Goal: Entertainment & Leisure: Consume media (video, audio)

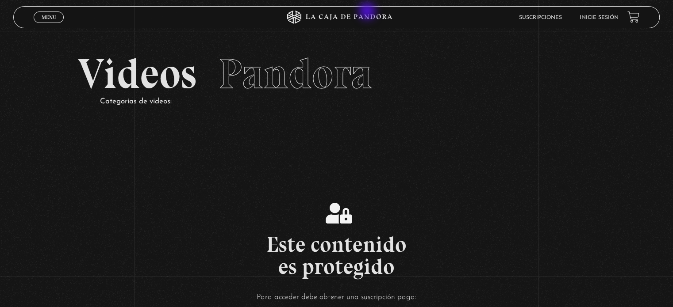
click at [368, 12] on icon at bounding box center [336, 17] width 202 height 13
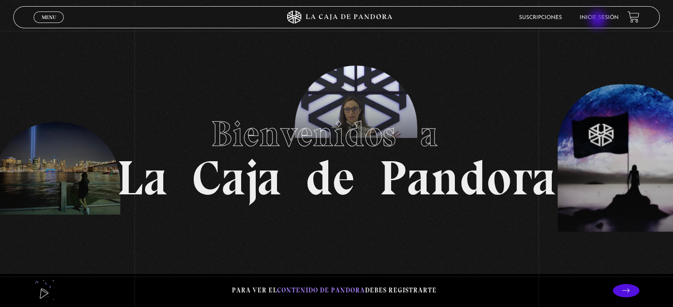
click at [599, 20] on li "Inicie sesión" at bounding box center [599, 18] width 39 height 14
click at [599, 15] on link "Inicie sesión" at bounding box center [599, 17] width 39 height 5
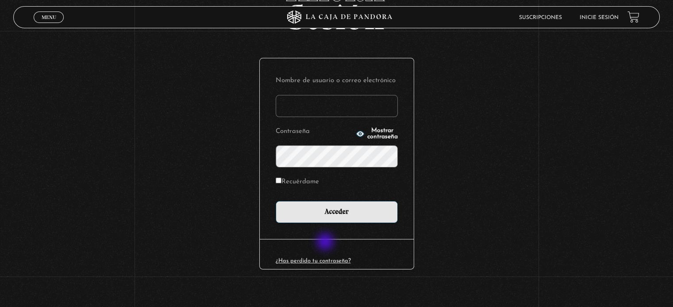
scroll to position [84, 0]
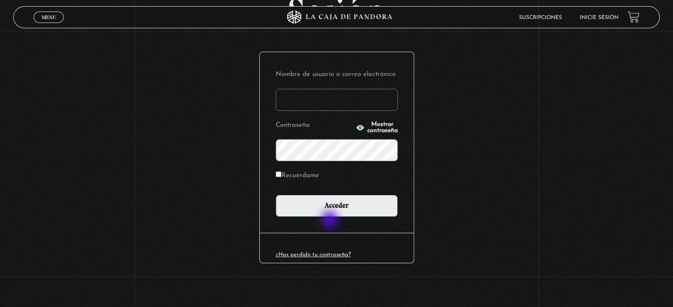
type input "[PERSON_NAME]"
click at [330, 221] on div "Nombre de usuario o correo electrónico [PERSON_NAME] Contraseña Mostrar contras…" at bounding box center [337, 142] width 154 height 181
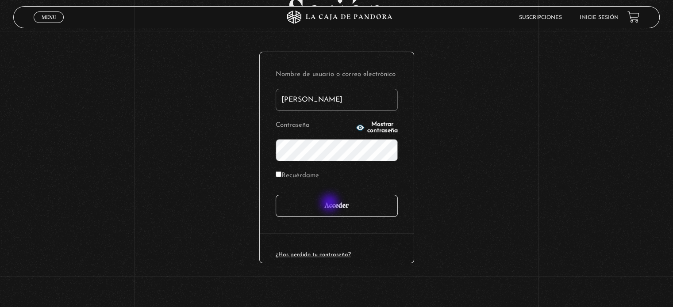
click at [330, 203] on input "Acceder" at bounding box center [337, 206] width 122 height 22
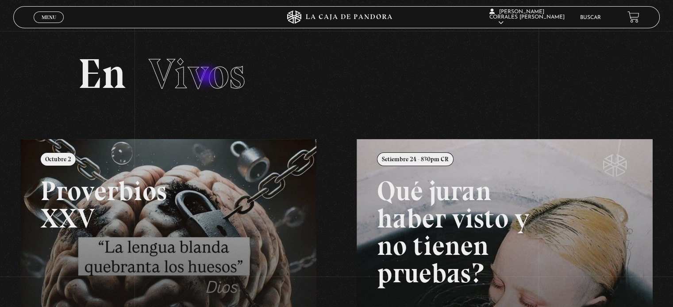
click at [207, 77] on span "Vivos" at bounding box center [197, 74] width 96 height 50
click at [58, 15] on link "Menu Cerrar" at bounding box center [49, 18] width 30 height 12
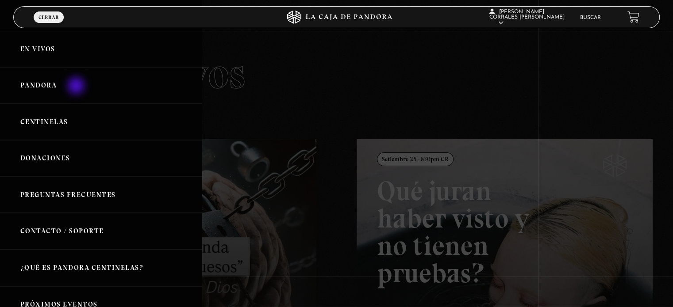
click at [77, 86] on link "Pandora" at bounding box center [101, 85] width 202 height 37
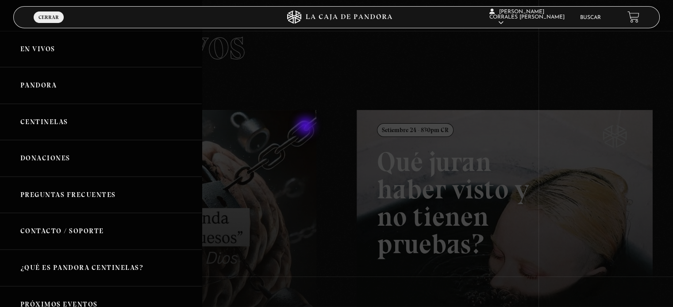
scroll to position [83, 0]
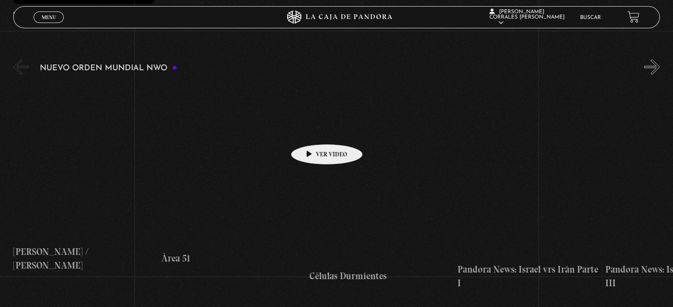
scroll to position [619, 0]
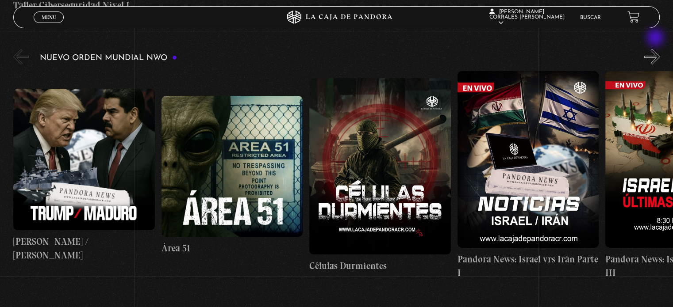
click at [656, 49] on button "»" at bounding box center [651, 56] width 15 height 15
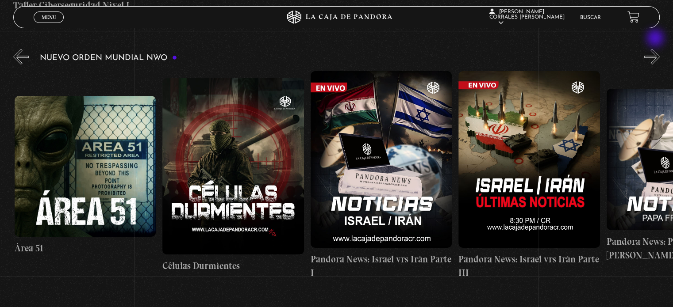
click at [656, 49] on button "»" at bounding box center [651, 56] width 15 height 15
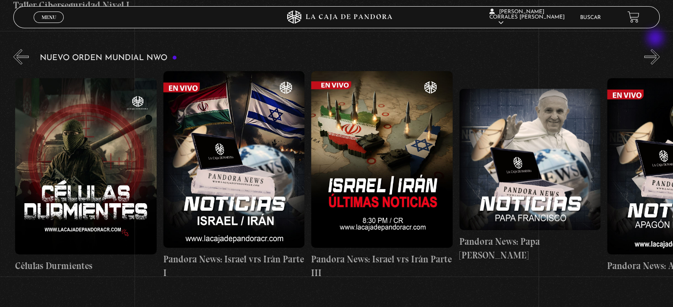
click at [656, 49] on button "»" at bounding box center [651, 56] width 15 height 15
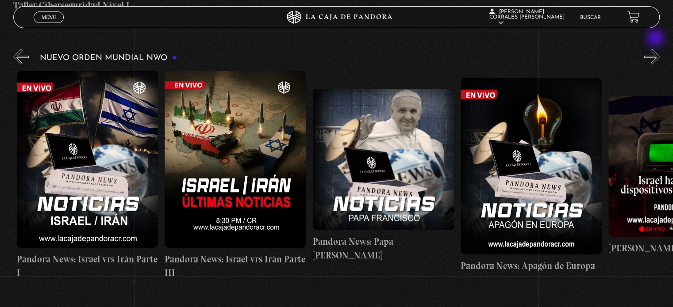
click at [656, 49] on button "»" at bounding box center [651, 56] width 15 height 15
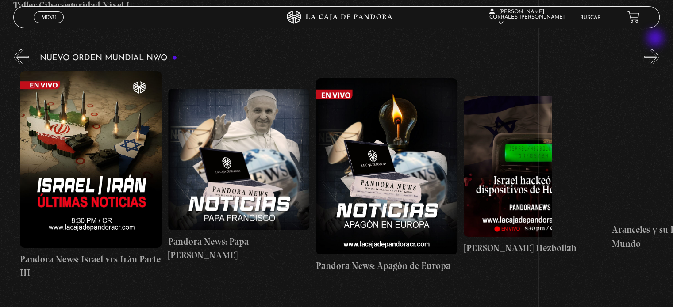
click at [656, 49] on button "»" at bounding box center [651, 56] width 15 height 15
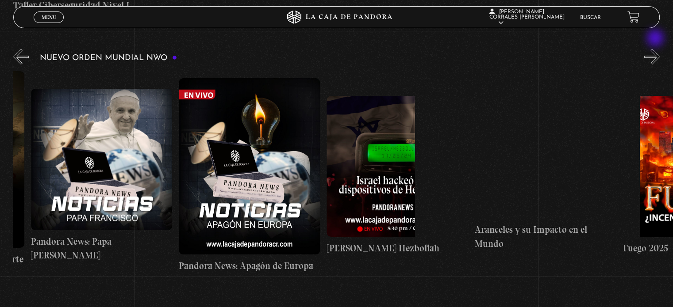
click at [656, 49] on button "»" at bounding box center [651, 56] width 15 height 15
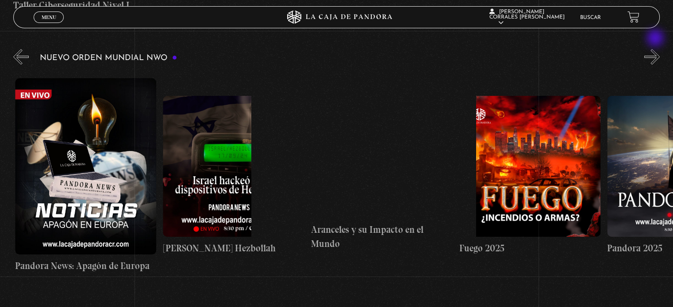
click at [656, 49] on button "»" at bounding box center [651, 56] width 15 height 15
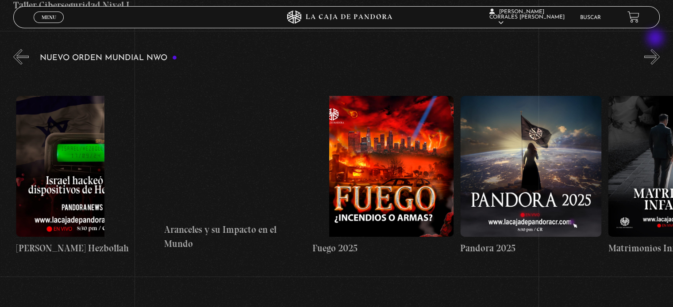
click at [656, 49] on button "»" at bounding box center [651, 56] width 15 height 15
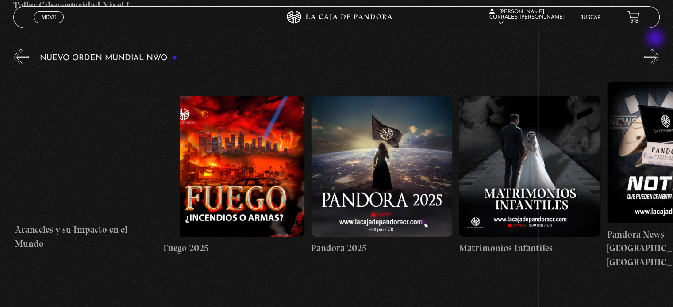
click at [656, 49] on button "»" at bounding box center [651, 56] width 15 height 15
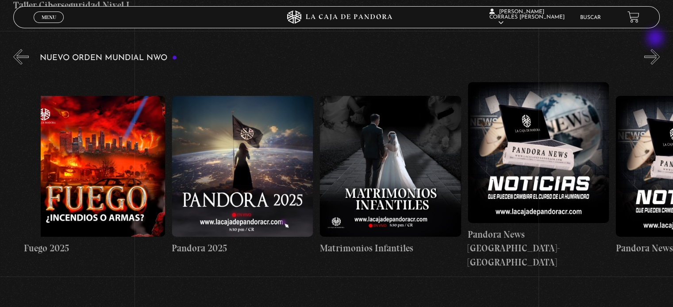
click at [656, 49] on button "»" at bounding box center [651, 56] width 15 height 15
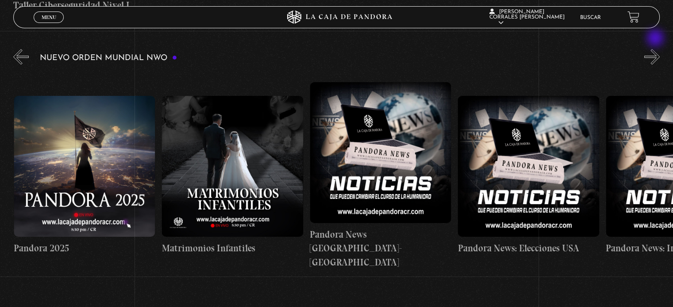
click at [656, 49] on button "»" at bounding box center [651, 56] width 15 height 15
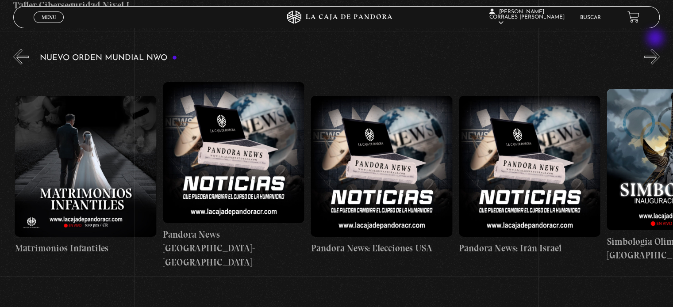
click at [656, 49] on button "»" at bounding box center [651, 56] width 15 height 15
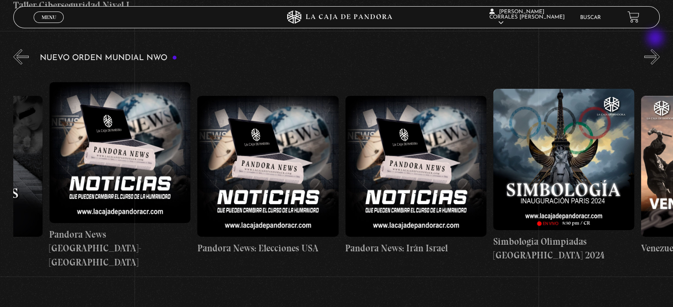
click at [656, 49] on button "»" at bounding box center [651, 56] width 15 height 15
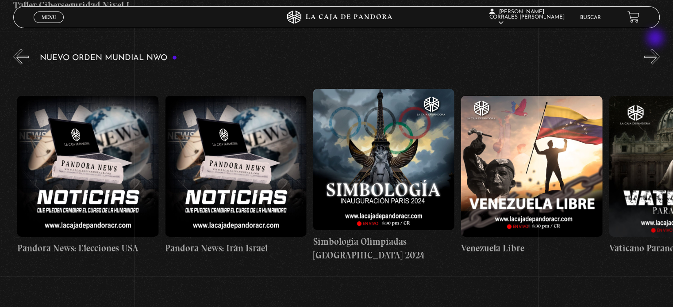
click at [656, 49] on button "»" at bounding box center [651, 56] width 15 height 15
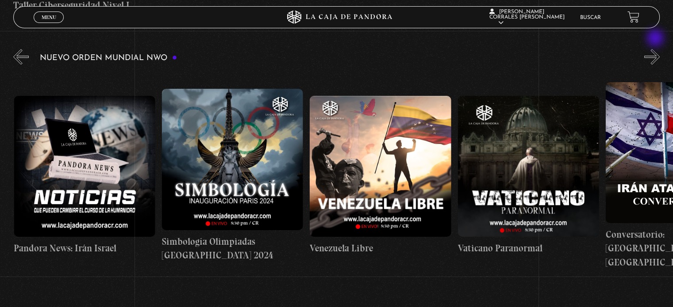
click at [656, 49] on button "»" at bounding box center [651, 56] width 15 height 15
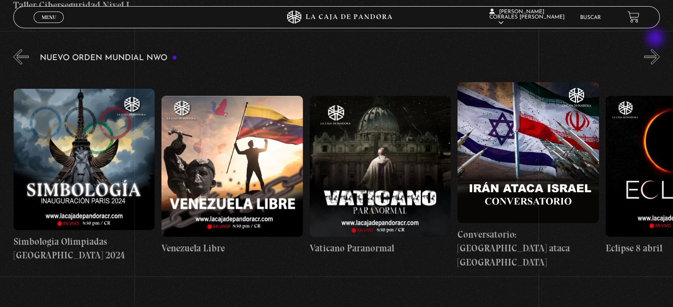
click at [656, 49] on button "»" at bounding box center [651, 56] width 15 height 15
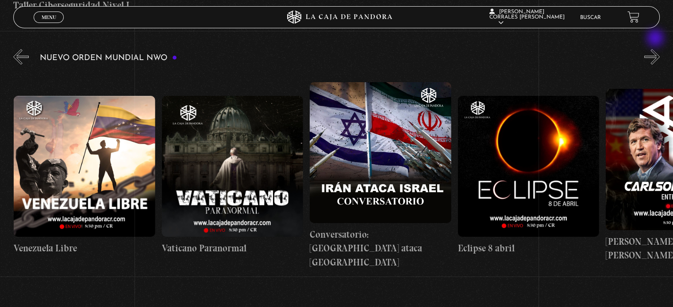
click at [656, 49] on button "»" at bounding box center [651, 56] width 15 height 15
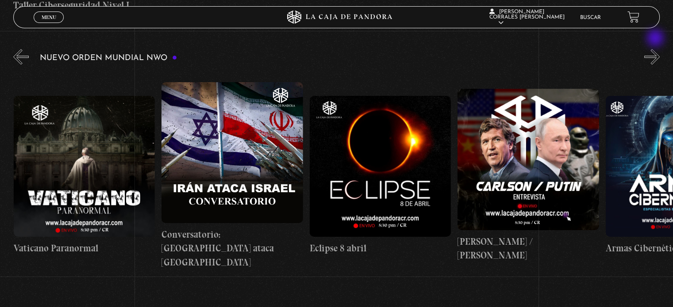
click at [656, 49] on button "»" at bounding box center [651, 56] width 15 height 15
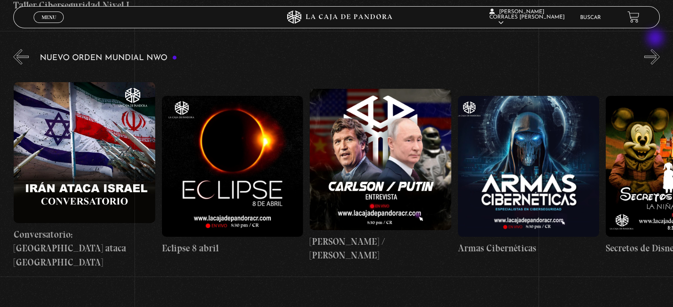
click at [656, 49] on button "»" at bounding box center [651, 56] width 15 height 15
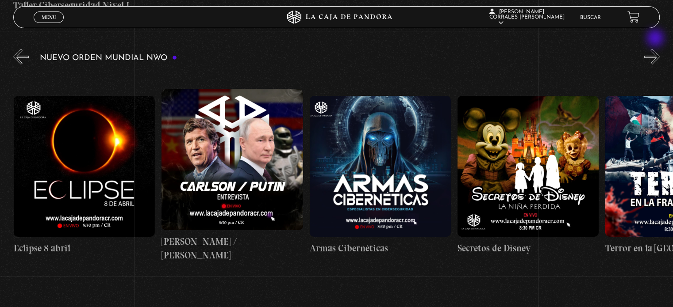
click at [656, 49] on button "»" at bounding box center [651, 56] width 15 height 15
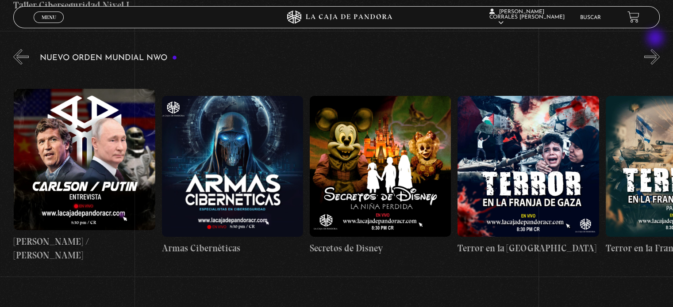
click at [656, 49] on button "»" at bounding box center [651, 56] width 15 height 15
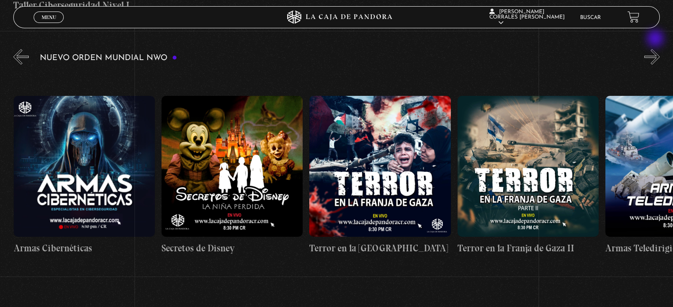
click at [656, 49] on button "»" at bounding box center [651, 56] width 15 height 15
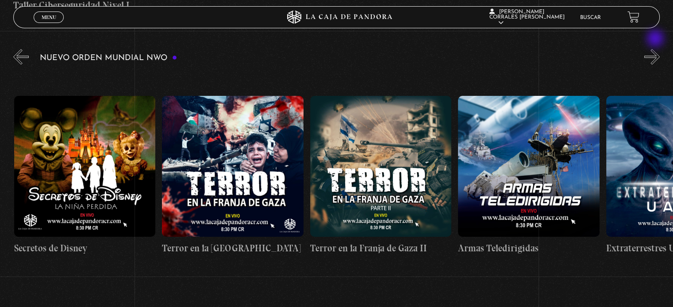
click at [656, 49] on button "»" at bounding box center [651, 56] width 15 height 15
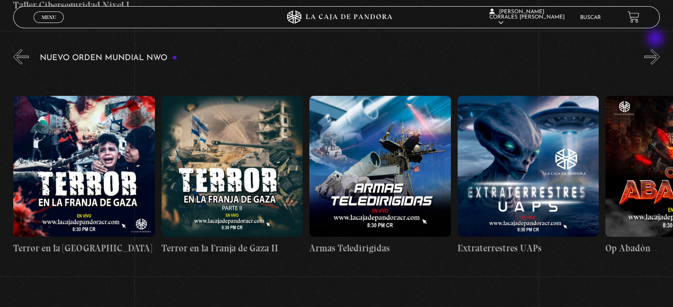
click at [656, 49] on button "»" at bounding box center [651, 56] width 15 height 15
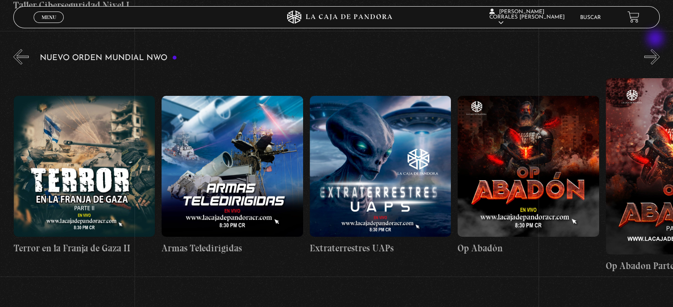
click at [656, 49] on button "»" at bounding box center [651, 56] width 15 height 15
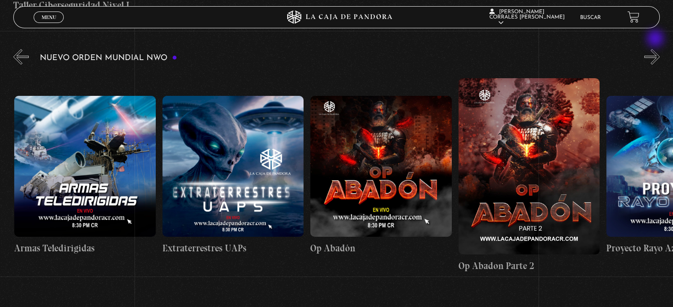
click at [656, 49] on button "»" at bounding box center [651, 56] width 15 height 15
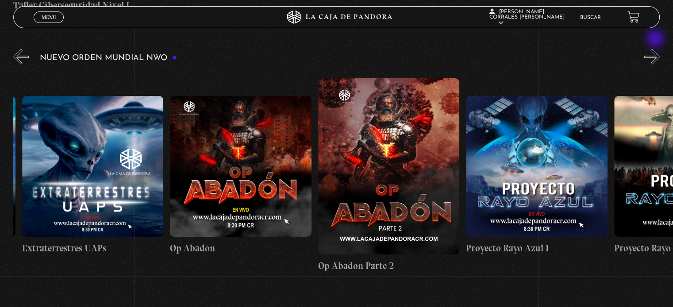
click at [656, 49] on button "»" at bounding box center [651, 56] width 15 height 15
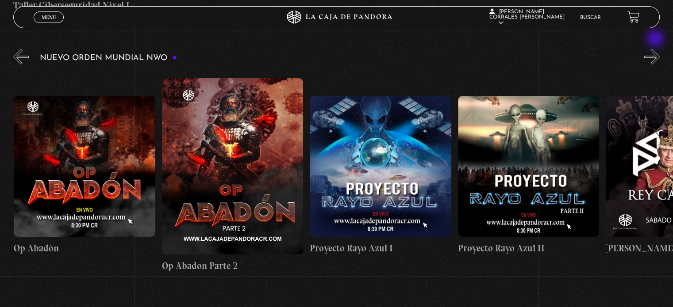
scroll to position [0, 3995]
click at [656, 49] on button "»" at bounding box center [651, 56] width 15 height 15
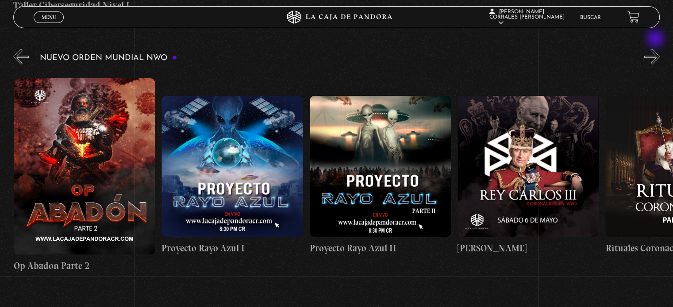
scroll to position [0, 4143]
click at [656, 49] on button "»" at bounding box center [651, 56] width 15 height 15
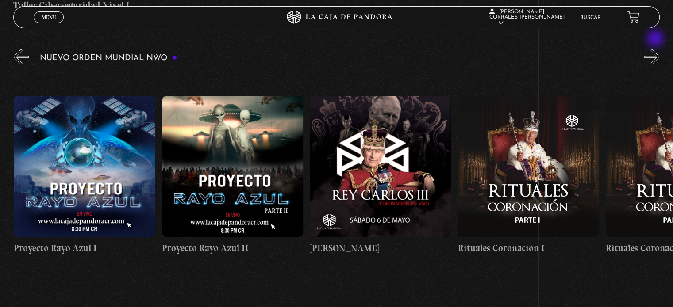
click at [656, 49] on button "»" at bounding box center [651, 56] width 15 height 15
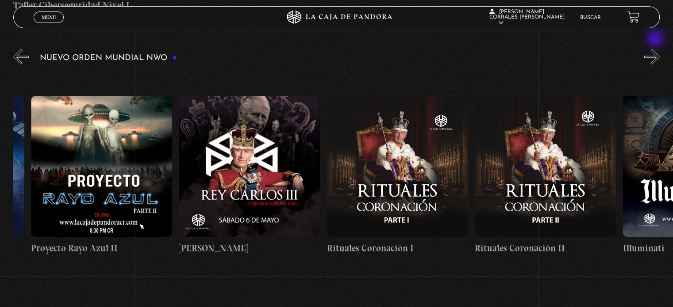
click at [656, 49] on button "»" at bounding box center [651, 56] width 15 height 15
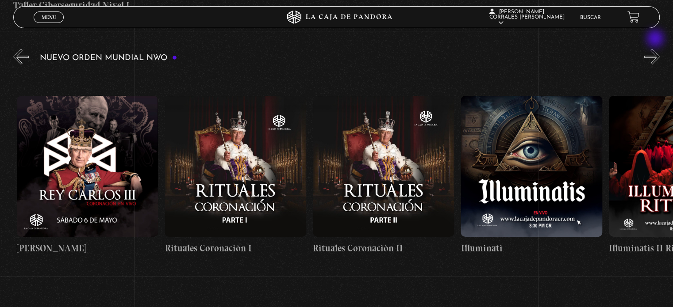
click at [656, 49] on button "»" at bounding box center [651, 56] width 15 height 15
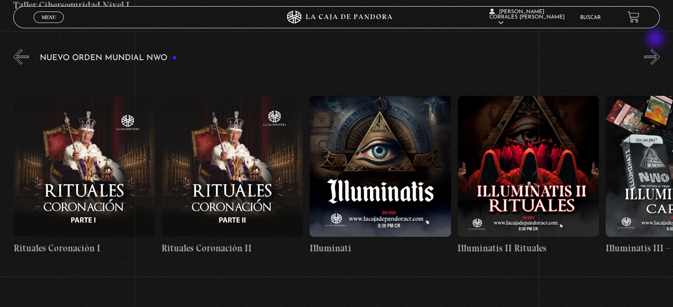
click at [656, 49] on button "»" at bounding box center [651, 56] width 15 height 15
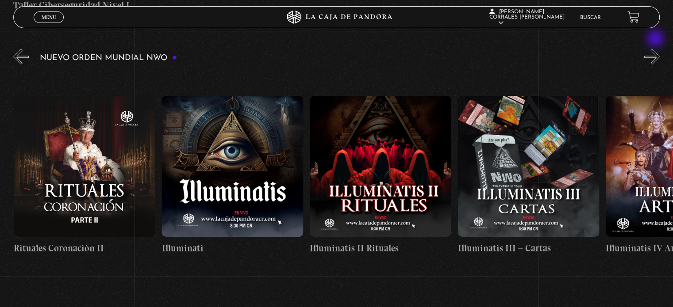
click at [656, 49] on button "»" at bounding box center [651, 56] width 15 height 15
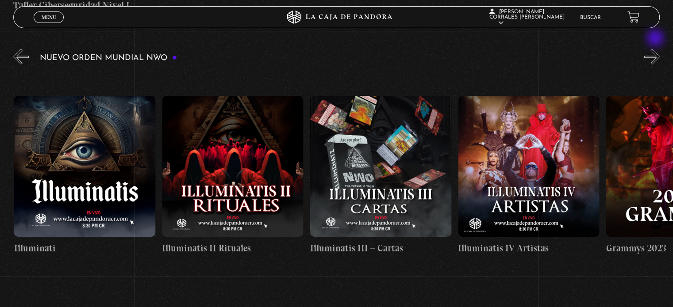
click at [656, 49] on button "»" at bounding box center [651, 56] width 15 height 15
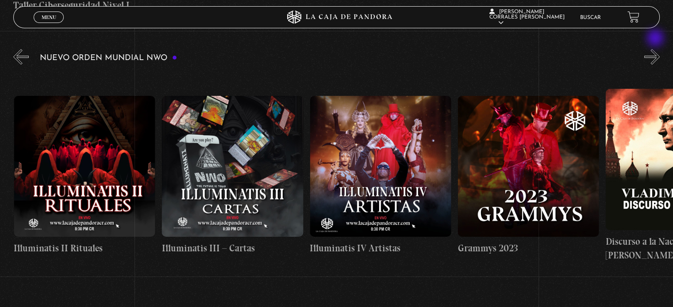
scroll to position [0, 5178]
click at [656, 49] on button "»" at bounding box center [651, 56] width 15 height 15
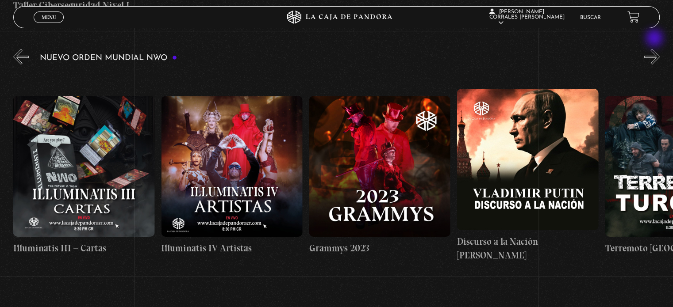
click at [655, 49] on button "»" at bounding box center [651, 56] width 15 height 15
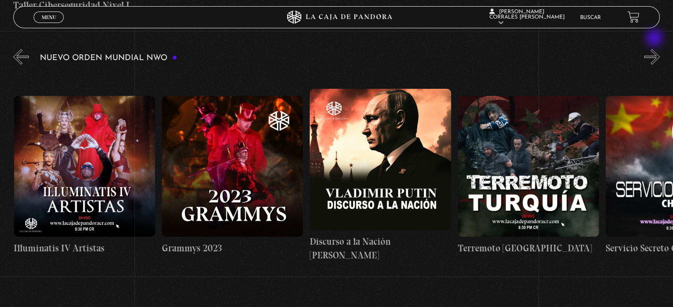
scroll to position [0, 5474]
click at [655, 49] on button "»" at bounding box center [651, 56] width 15 height 15
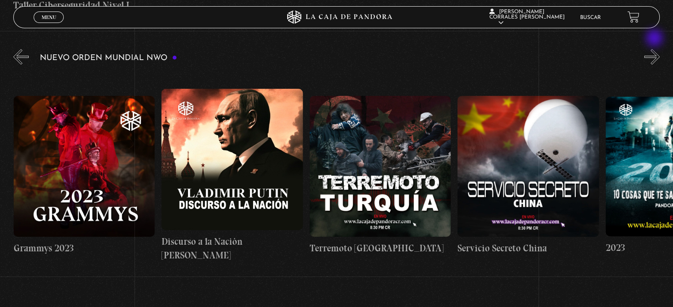
click at [655, 49] on button "»" at bounding box center [651, 56] width 15 height 15
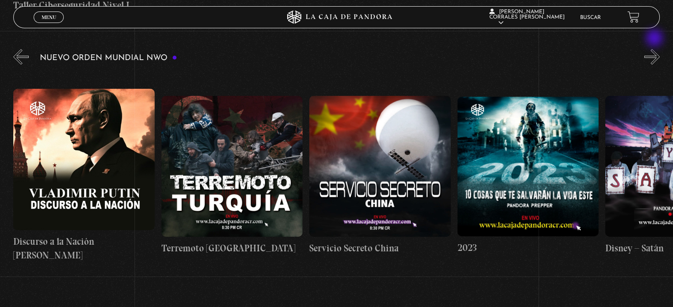
click at [655, 49] on button "»" at bounding box center [651, 56] width 15 height 15
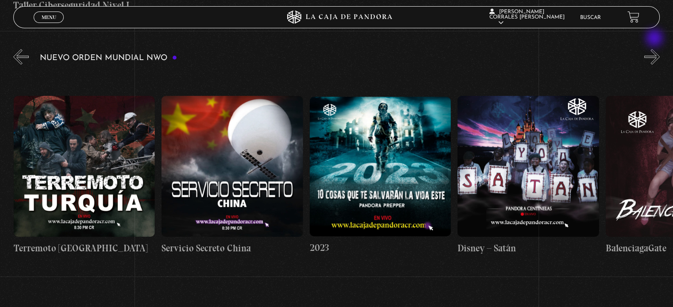
click at [655, 49] on button "»" at bounding box center [651, 56] width 15 height 15
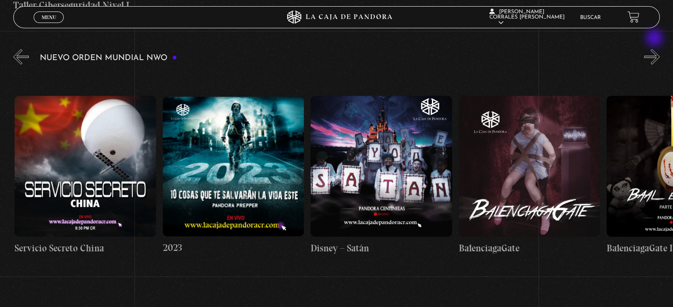
scroll to position [0, 6066]
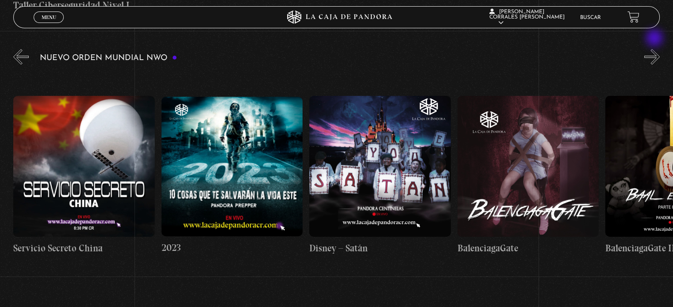
click at [655, 49] on button "»" at bounding box center [651, 56] width 15 height 15
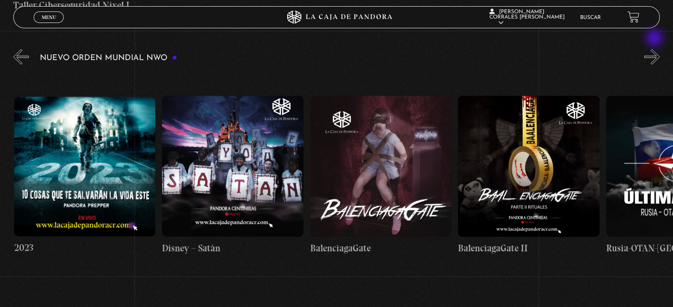
scroll to position [0, 6214]
click at [655, 49] on button "»" at bounding box center [651, 56] width 15 height 15
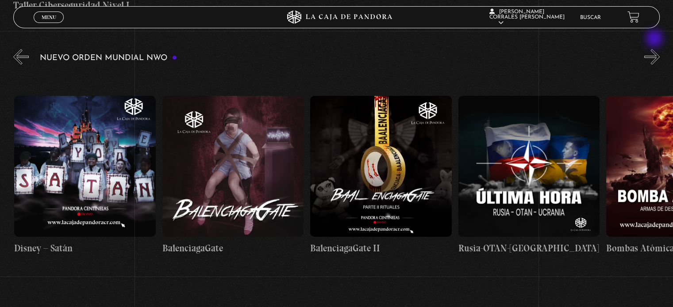
scroll to position [0, 6362]
click at [655, 49] on button "»" at bounding box center [651, 56] width 15 height 15
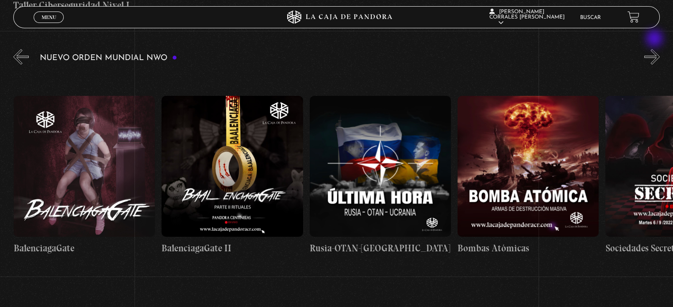
click at [655, 49] on button "»" at bounding box center [651, 56] width 15 height 15
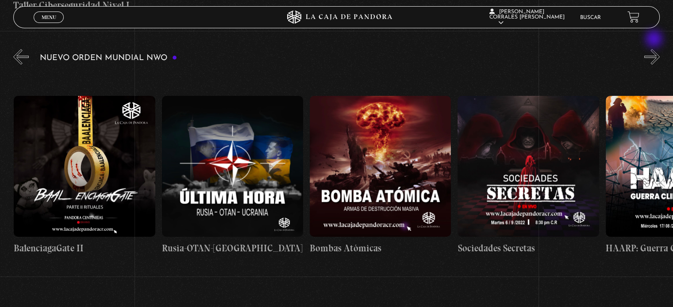
click at [655, 49] on button "»" at bounding box center [651, 56] width 15 height 15
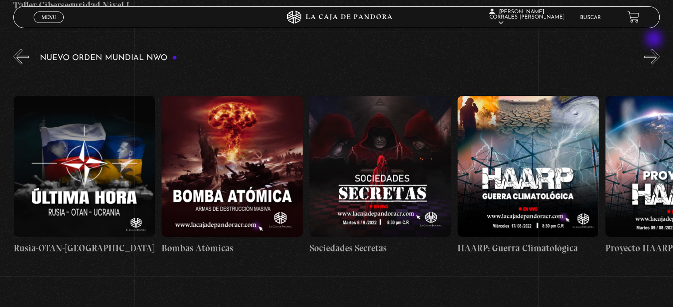
click at [655, 49] on button "»" at bounding box center [651, 56] width 15 height 15
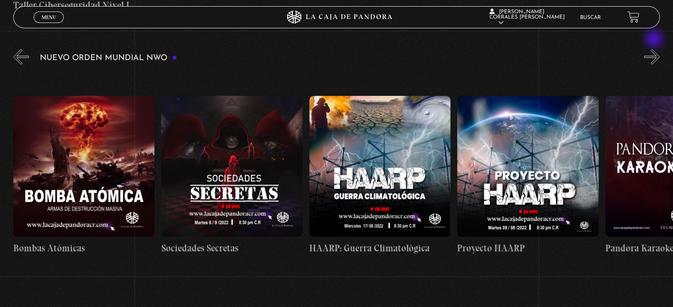
click at [655, 49] on button "»" at bounding box center [651, 56] width 15 height 15
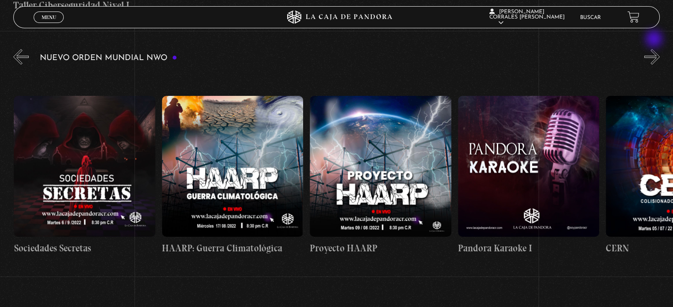
scroll to position [0, 7102]
click at [655, 49] on button "»" at bounding box center [651, 56] width 15 height 15
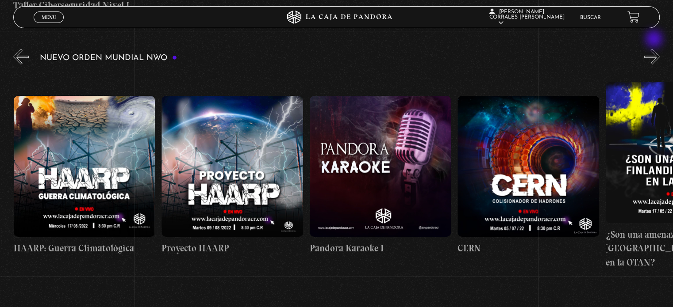
scroll to position [0, 7250]
click at [655, 49] on button "»" at bounding box center [651, 56] width 15 height 15
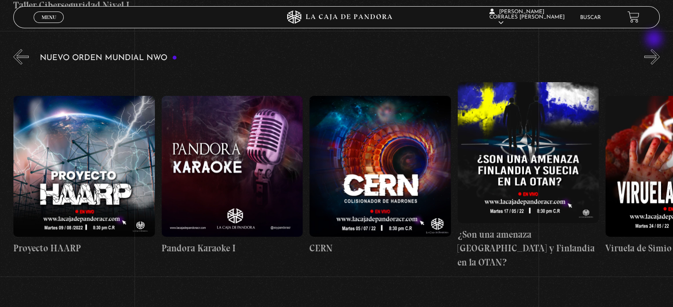
click at [655, 49] on button "»" at bounding box center [651, 56] width 15 height 15
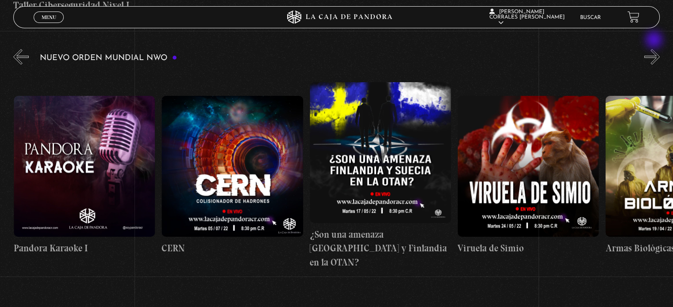
scroll to position [0, 7545]
click at [655, 49] on button "»" at bounding box center [651, 56] width 15 height 15
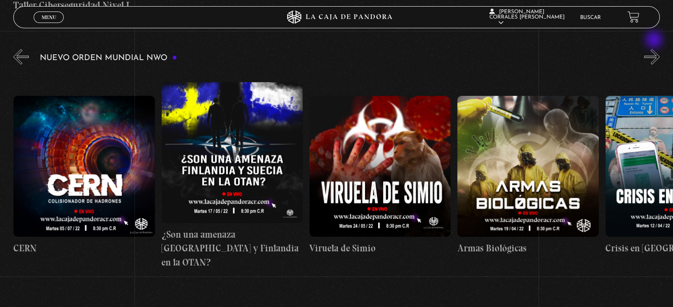
click at [655, 49] on button "»" at bounding box center [651, 56] width 15 height 15
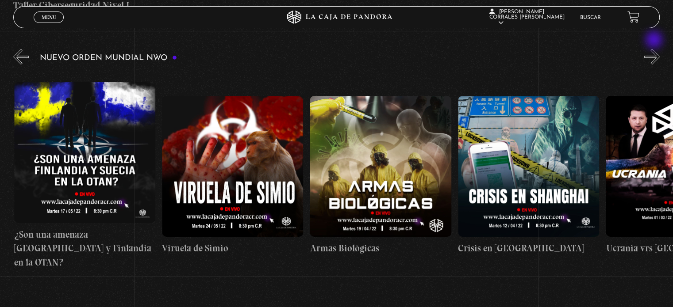
scroll to position [0, 7841]
click at [655, 49] on button "»" at bounding box center [651, 56] width 15 height 15
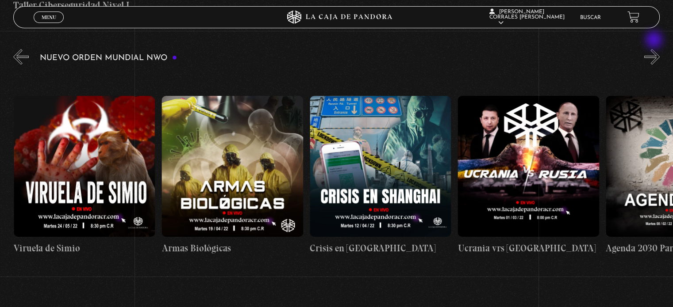
scroll to position [0, 7990]
click at [655, 49] on button "»" at bounding box center [651, 56] width 15 height 15
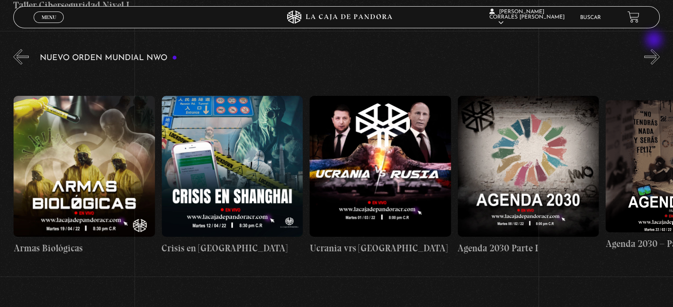
click at [655, 49] on button "»" at bounding box center [651, 56] width 15 height 15
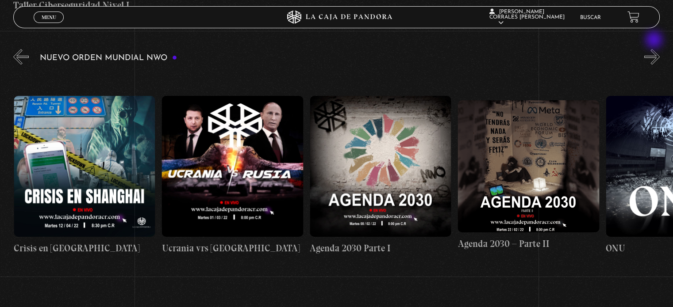
scroll to position [0, 8285]
click at [655, 49] on button "»" at bounding box center [651, 56] width 15 height 15
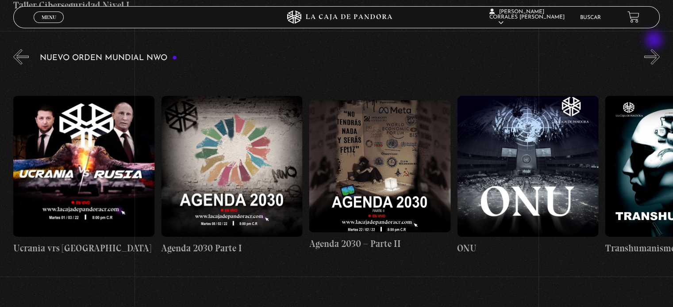
click at [655, 49] on button "»" at bounding box center [651, 56] width 15 height 15
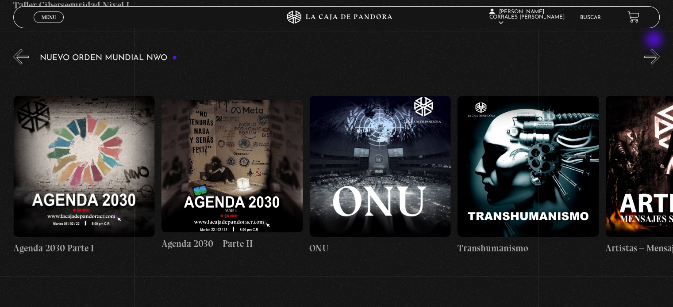
click at [655, 49] on button "»" at bounding box center [651, 56] width 15 height 15
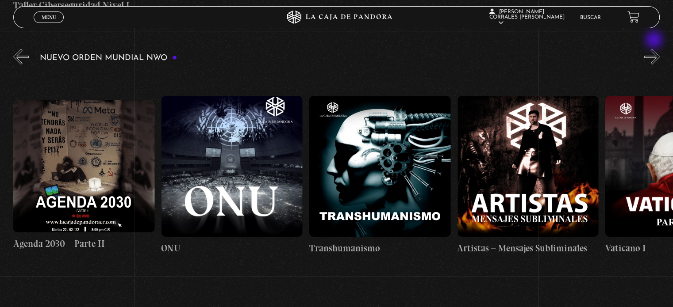
click at [655, 49] on button "»" at bounding box center [651, 56] width 15 height 15
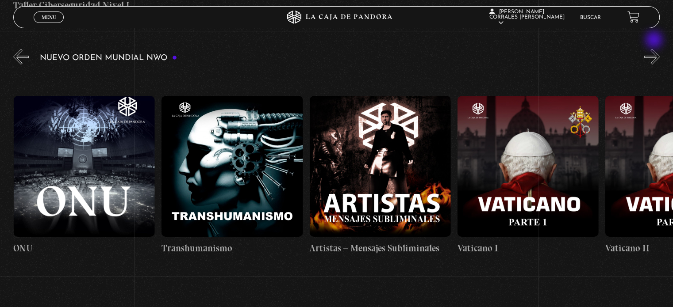
click at [655, 49] on button "»" at bounding box center [651, 56] width 15 height 15
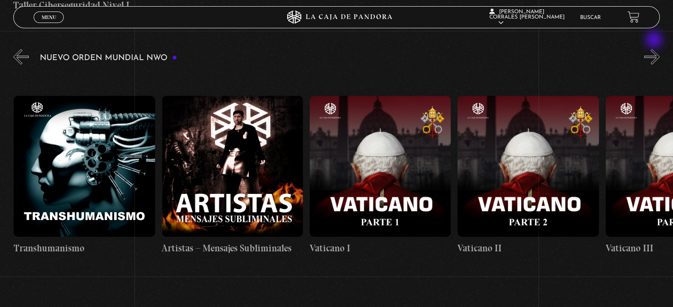
click at [655, 49] on button "»" at bounding box center [651, 56] width 15 height 15
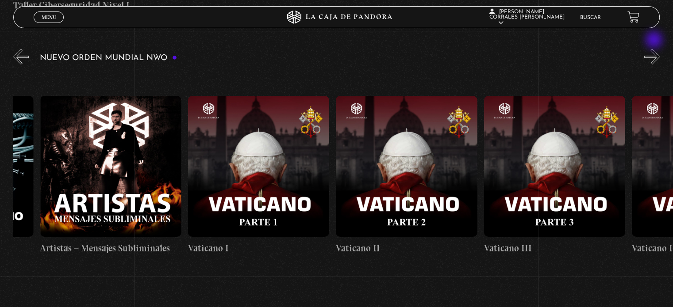
click at [655, 49] on button "»" at bounding box center [651, 56] width 15 height 15
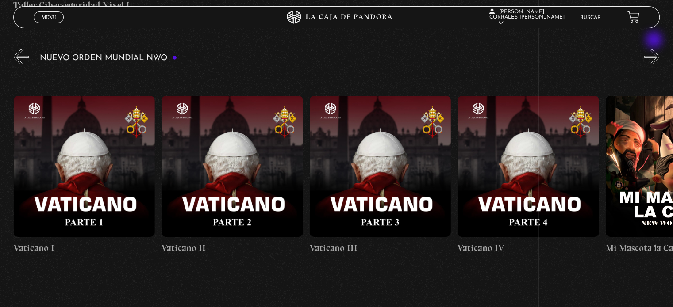
click at [655, 49] on button "»" at bounding box center [651, 56] width 15 height 15
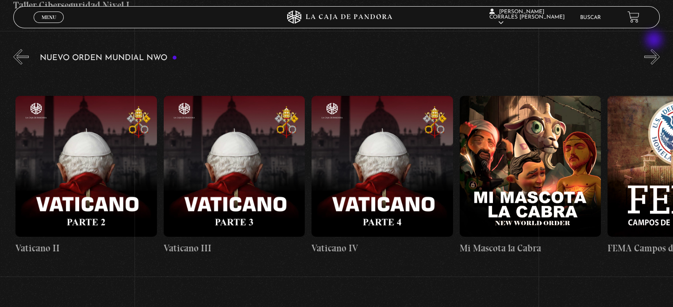
click at [655, 49] on button "»" at bounding box center [651, 56] width 15 height 15
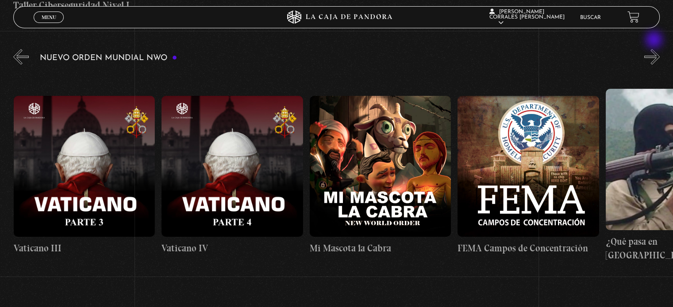
click at [655, 49] on button "»" at bounding box center [651, 56] width 15 height 15
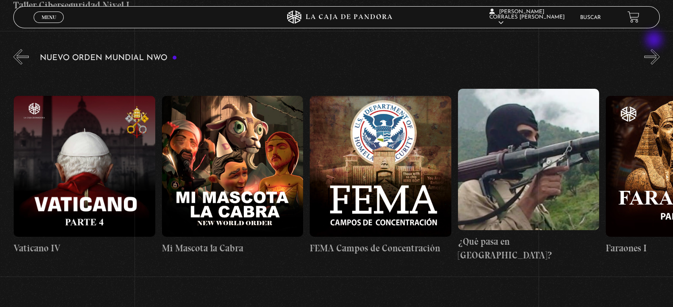
scroll to position [0, 9765]
click at [655, 49] on button "»" at bounding box center [651, 56] width 15 height 15
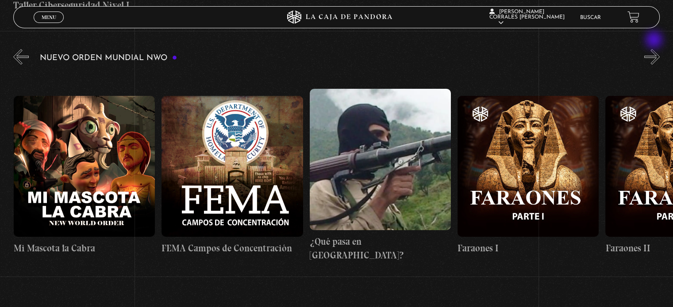
scroll to position [0, 9913]
click at [655, 49] on button "»" at bounding box center [651, 56] width 15 height 15
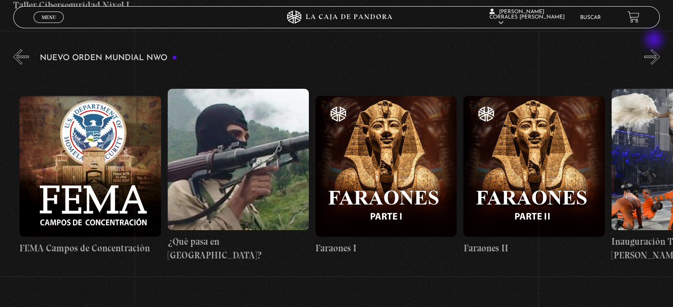
click at [655, 49] on button "»" at bounding box center [651, 56] width 15 height 15
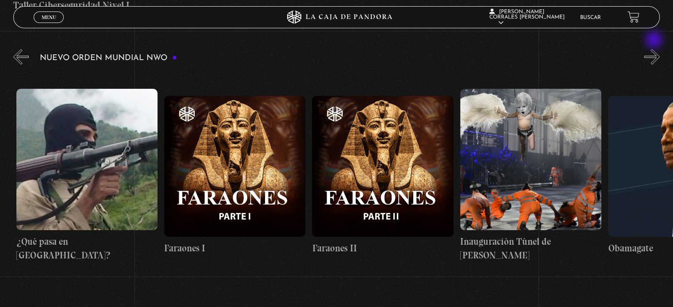
click at [655, 49] on button "»" at bounding box center [651, 56] width 15 height 15
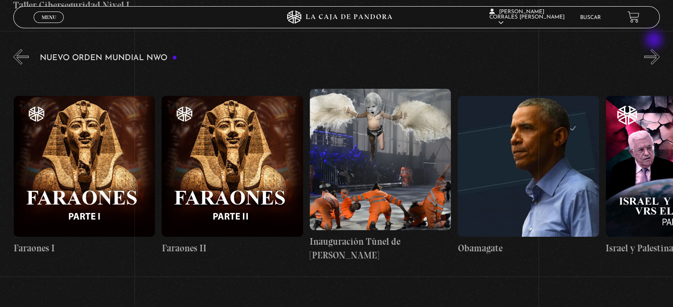
scroll to position [0, 10357]
click at [655, 49] on button "»" at bounding box center [651, 56] width 15 height 15
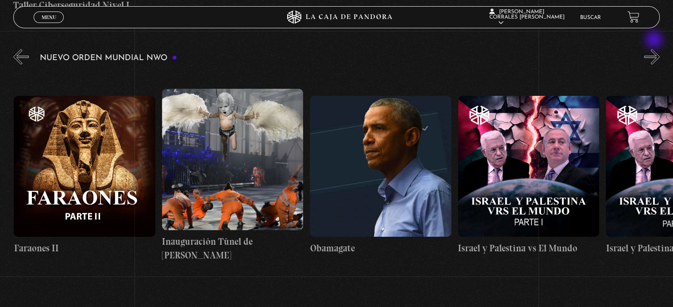
click at [655, 49] on button "»" at bounding box center [651, 56] width 15 height 15
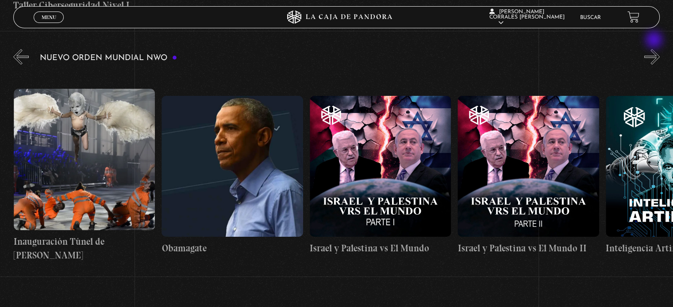
scroll to position [0, 10653]
click at [655, 49] on button "»" at bounding box center [651, 56] width 15 height 15
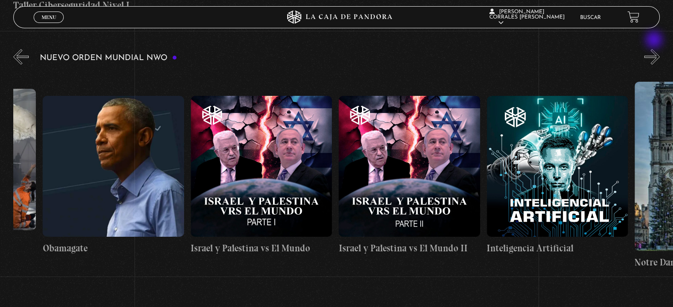
click at [655, 49] on button "»" at bounding box center [651, 56] width 15 height 15
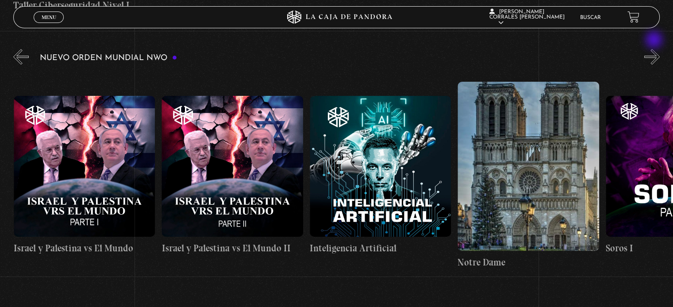
click at [655, 49] on button "»" at bounding box center [651, 56] width 15 height 15
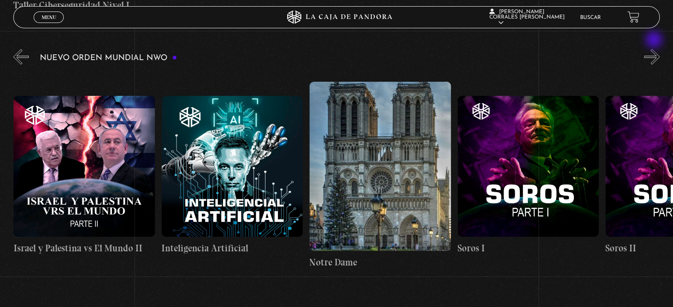
click at [655, 49] on button "»" at bounding box center [651, 56] width 15 height 15
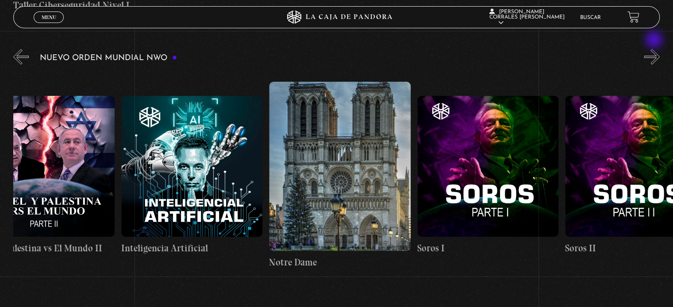
scroll to position [0, 11170]
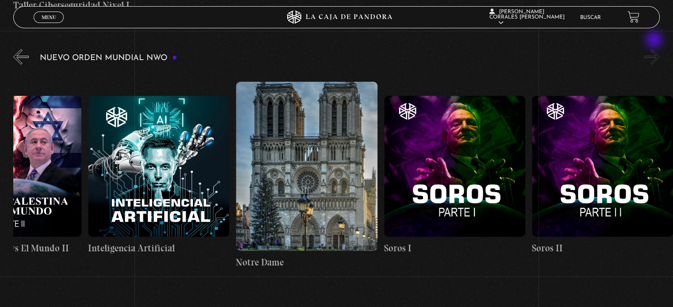
click at [655, 49] on button "»" at bounding box center [651, 56] width 15 height 15
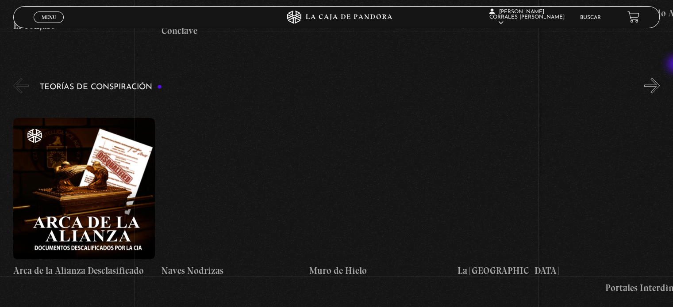
scroll to position [1897, 0]
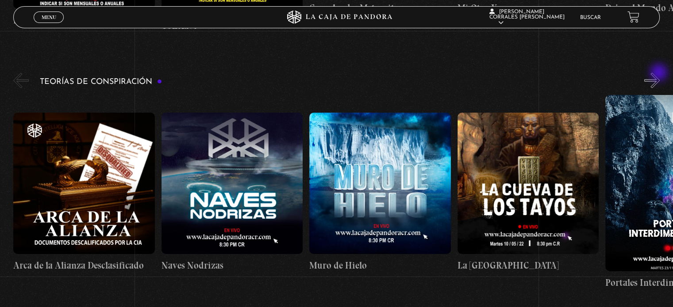
click at [660, 73] on button "»" at bounding box center [651, 80] width 15 height 15
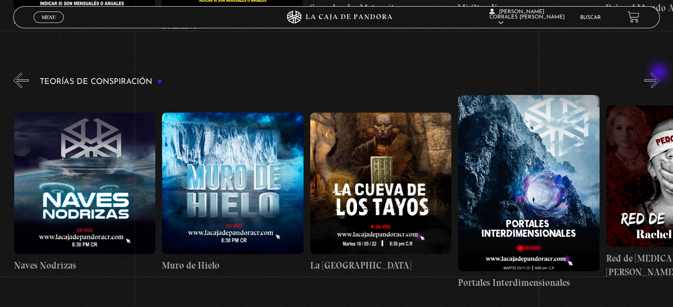
click at [660, 73] on button "»" at bounding box center [651, 80] width 15 height 15
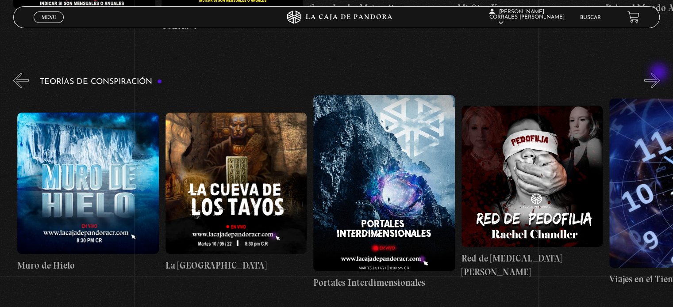
click at [660, 74] on button "»" at bounding box center [651, 80] width 15 height 15
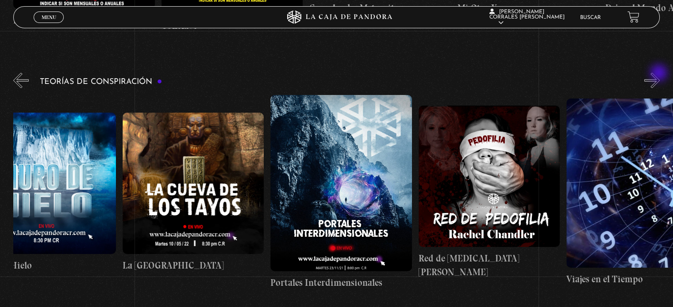
scroll to position [0, 369]
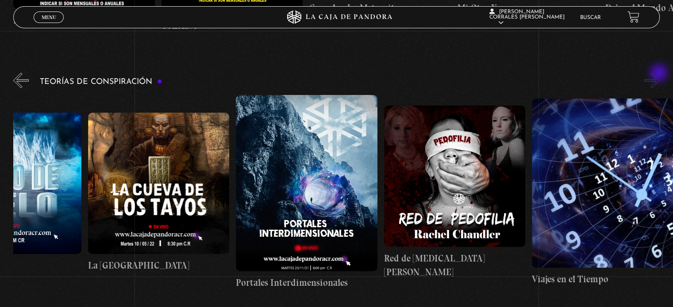
click at [660, 74] on button "»" at bounding box center [651, 80] width 15 height 15
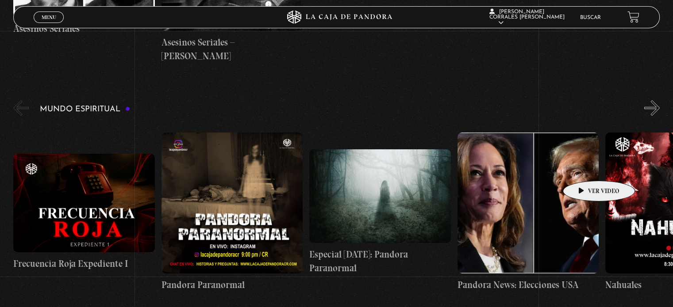
scroll to position [3128, 0]
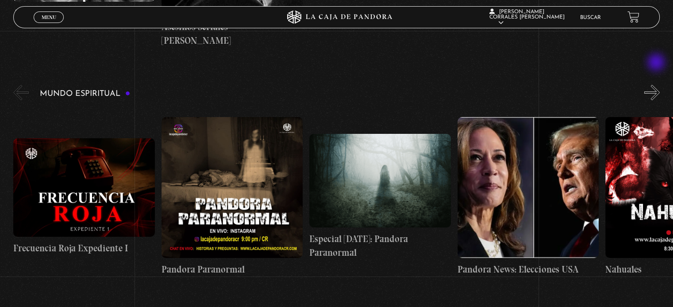
click at [657, 85] on button "»" at bounding box center [651, 92] width 15 height 15
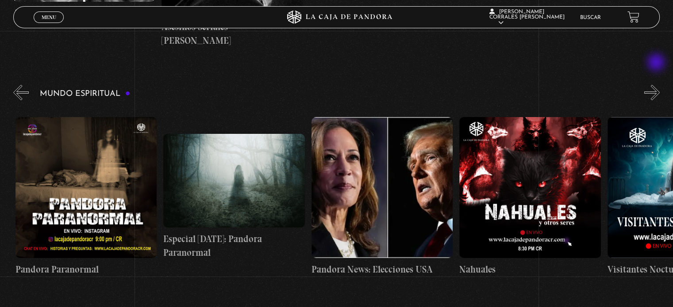
click at [657, 85] on button "»" at bounding box center [651, 92] width 15 height 15
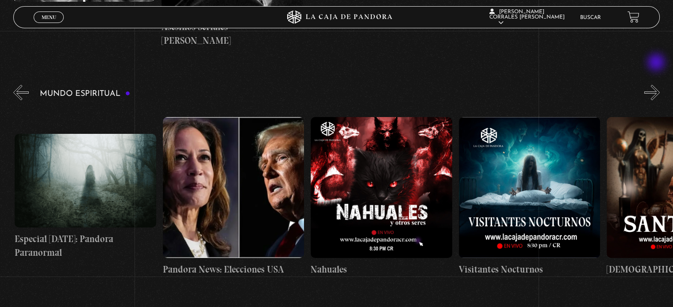
click at [657, 85] on button "»" at bounding box center [651, 92] width 15 height 15
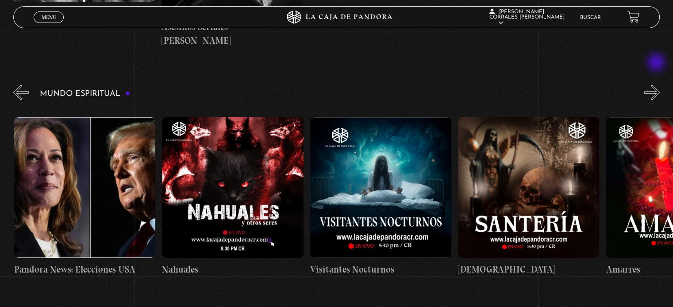
click at [657, 85] on button "»" at bounding box center [651, 92] width 15 height 15
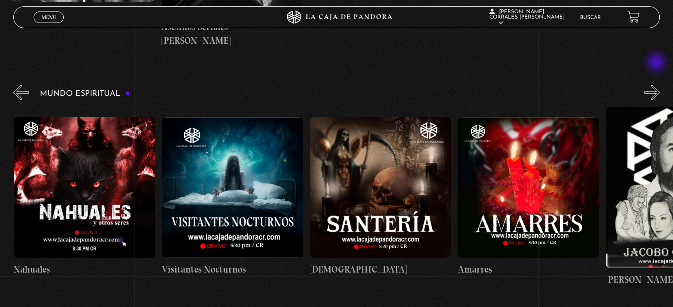
click at [657, 85] on button "»" at bounding box center [651, 92] width 15 height 15
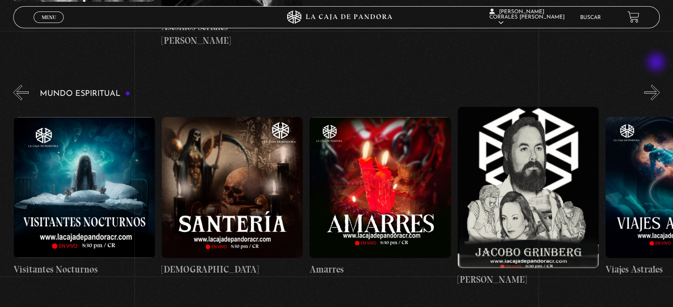
click at [657, 85] on button "»" at bounding box center [651, 92] width 15 height 15
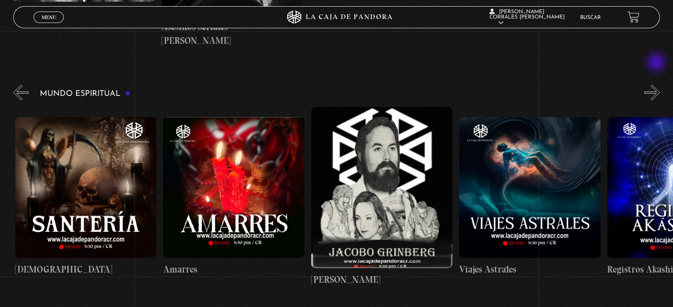
click at [657, 85] on button "»" at bounding box center [651, 92] width 15 height 15
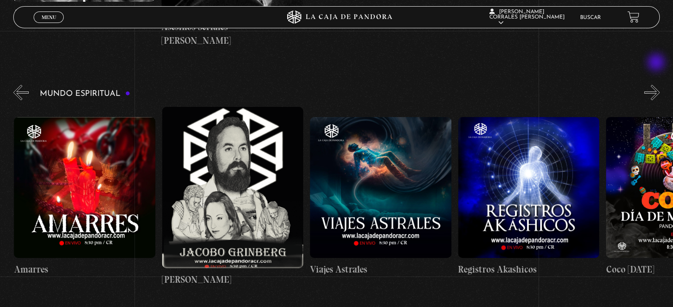
click at [657, 85] on button "»" at bounding box center [651, 92] width 15 height 15
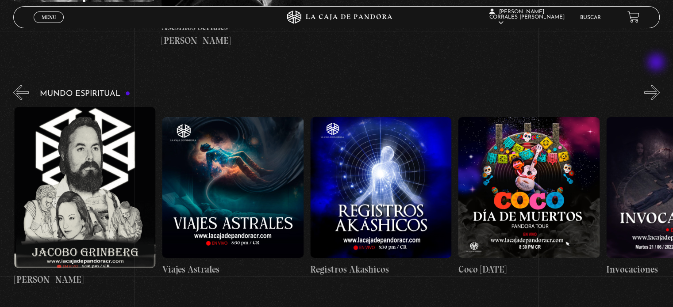
scroll to position [0, 1183]
click at [657, 85] on button "»" at bounding box center [651, 92] width 15 height 15
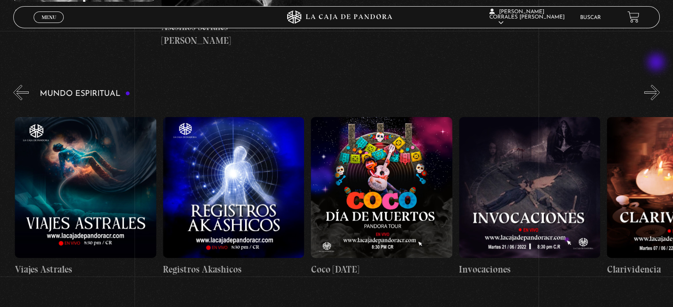
click at [657, 85] on button "»" at bounding box center [651, 92] width 15 height 15
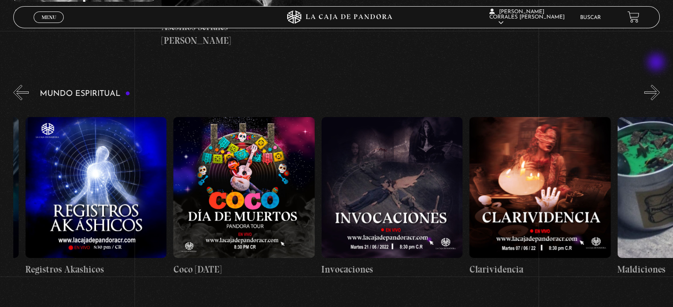
click at [657, 85] on button "»" at bounding box center [651, 92] width 15 height 15
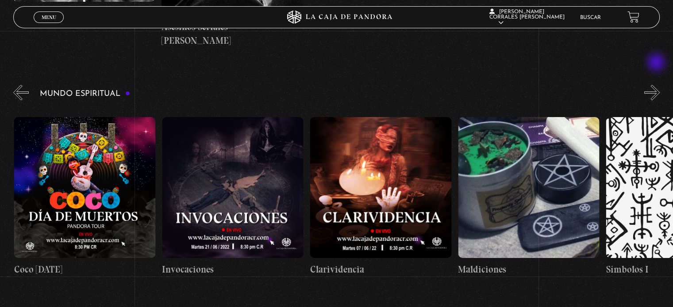
click at [657, 85] on button "»" at bounding box center [651, 92] width 15 height 15
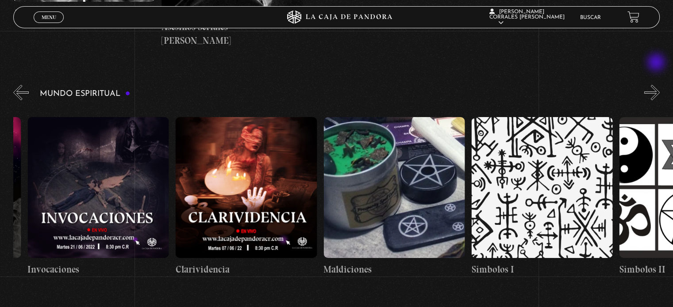
click at [657, 85] on button "»" at bounding box center [651, 92] width 15 height 15
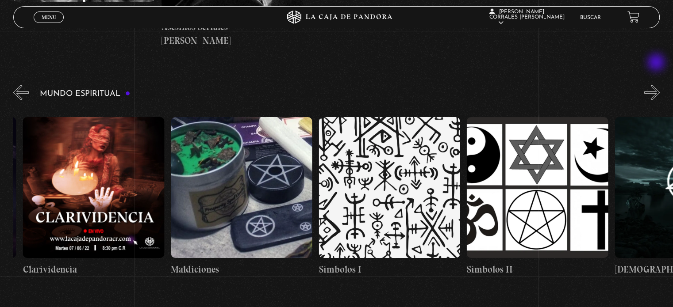
click at [657, 85] on button "»" at bounding box center [651, 92] width 15 height 15
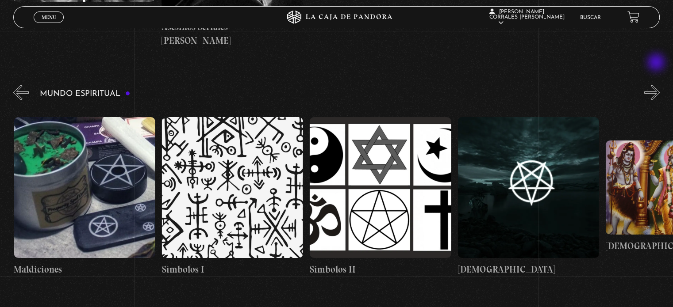
click at [657, 85] on button "»" at bounding box center [651, 92] width 15 height 15
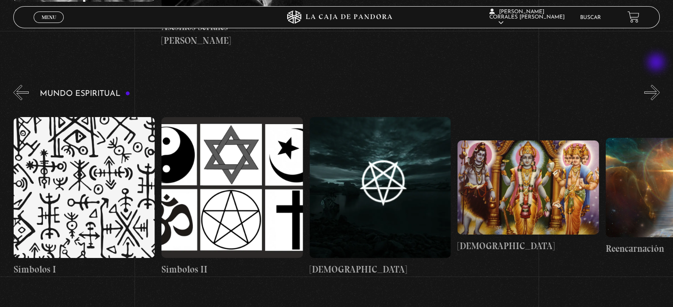
click at [657, 85] on button "»" at bounding box center [651, 92] width 15 height 15
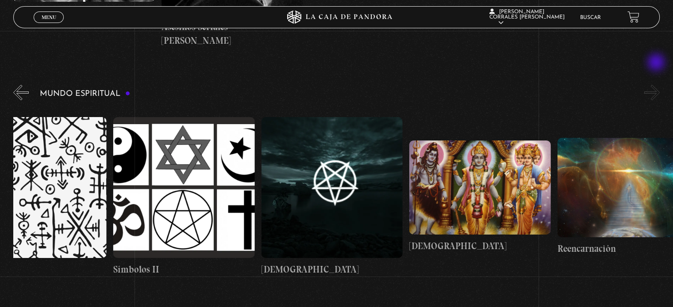
scroll to position [0, 2293]
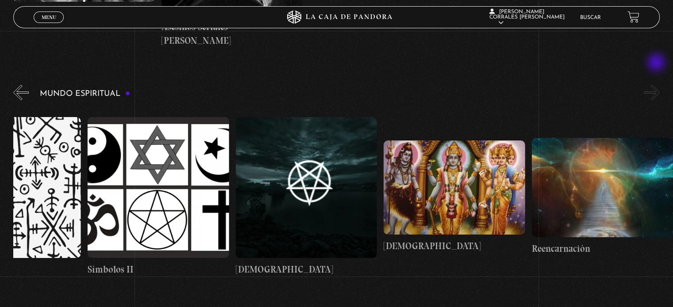
click at [657, 85] on button "»" at bounding box center [651, 92] width 15 height 15
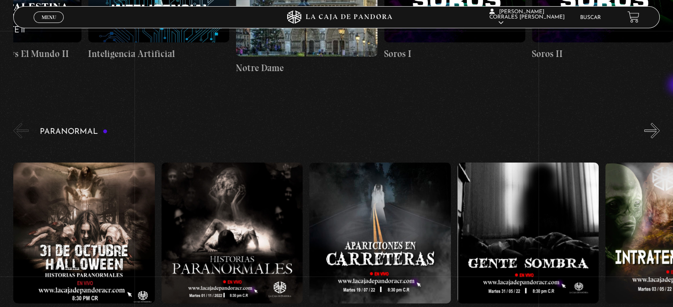
scroll to position [0, 0]
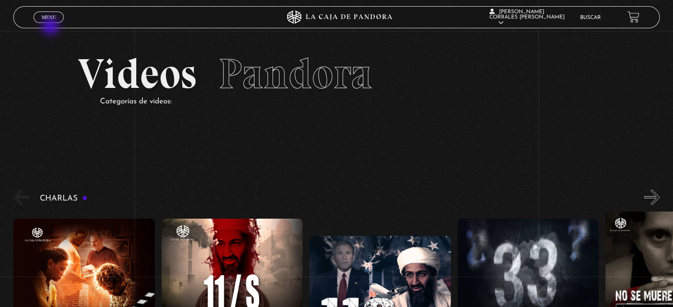
click at [51, 20] on link "Menu Cerrar" at bounding box center [49, 18] width 30 height 12
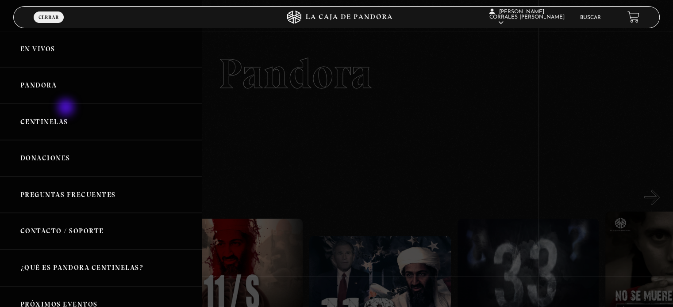
click at [68, 118] on link "Centinelas" at bounding box center [101, 122] width 202 height 37
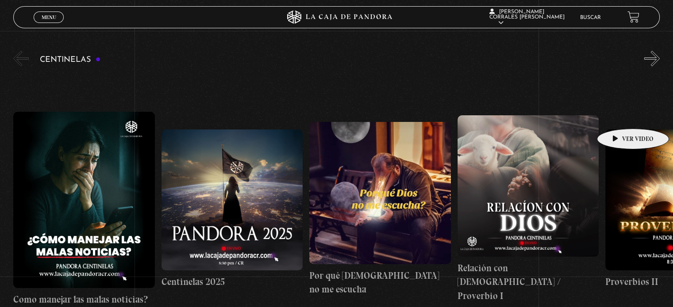
scroll to position [88, 0]
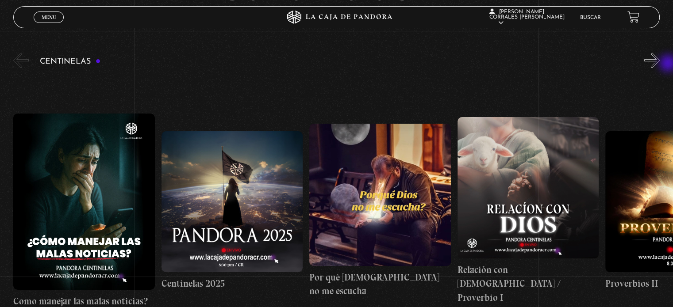
click at [669, 64] on div "Centinelas" at bounding box center [343, 199] width 660 height 297
click at [660, 61] on button "»" at bounding box center [651, 60] width 15 height 15
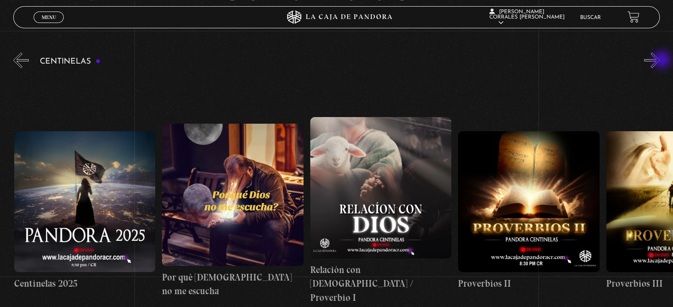
click at [660, 61] on button "»" at bounding box center [651, 60] width 15 height 15
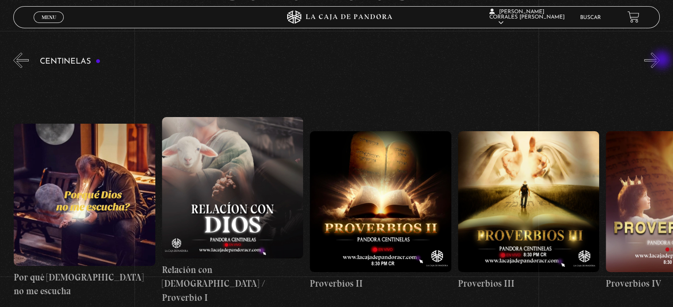
click at [660, 61] on button "»" at bounding box center [651, 60] width 15 height 15
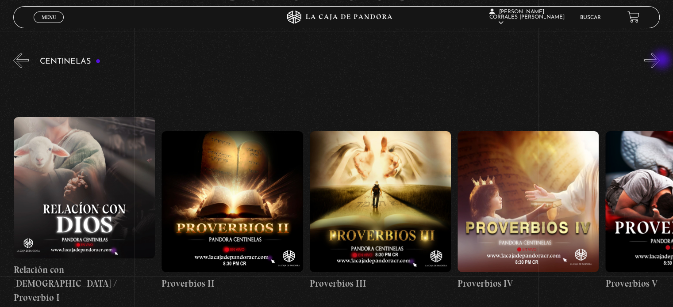
click at [660, 61] on button "»" at bounding box center [651, 60] width 15 height 15
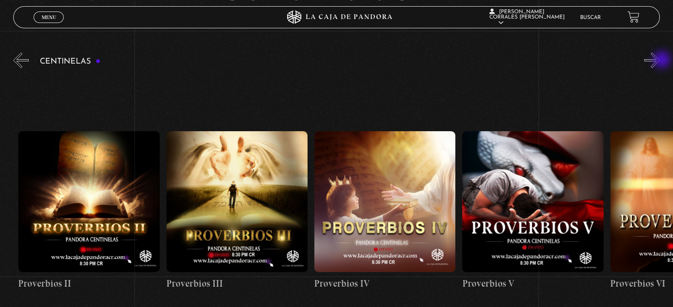
click at [660, 61] on button "»" at bounding box center [651, 60] width 15 height 15
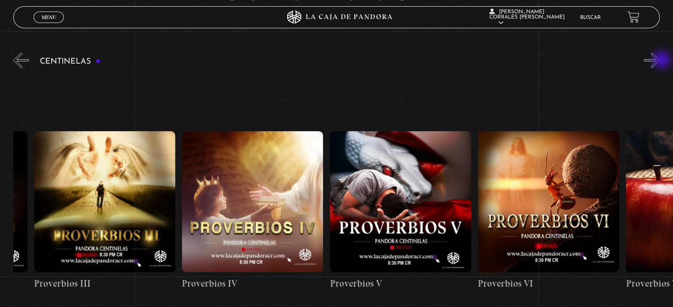
click at [660, 61] on button "»" at bounding box center [651, 60] width 15 height 15
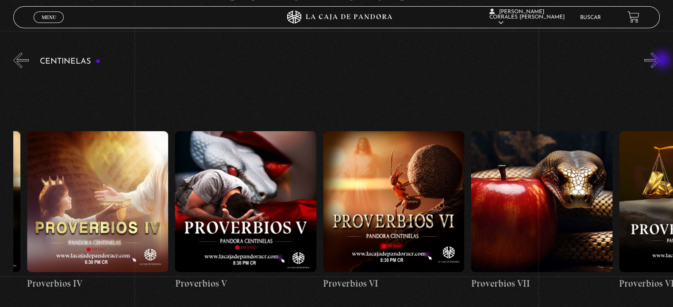
click at [660, 61] on button "»" at bounding box center [651, 60] width 15 height 15
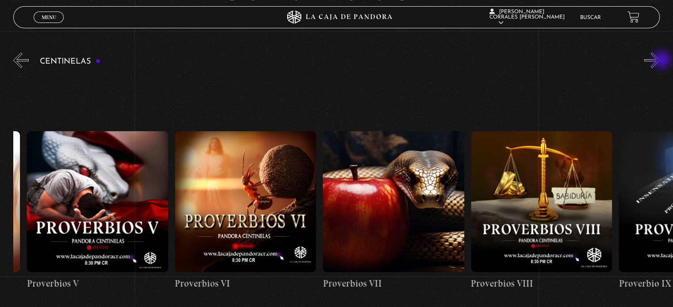
click at [660, 61] on button "»" at bounding box center [651, 60] width 15 height 15
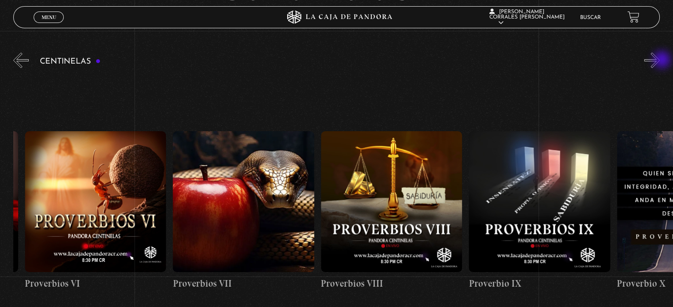
click at [660, 61] on button "»" at bounding box center [651, 60] width 15 height 15
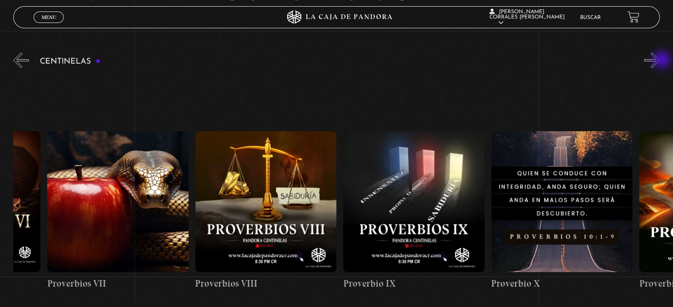
click at [660, 61] on button "»" at bounding box center [651, 60] width 15 height 15
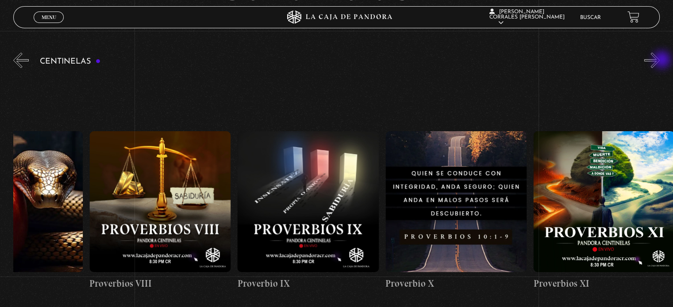
click at [660, 61] on button "»" at bounding box center [651, 60] width 15 height 15
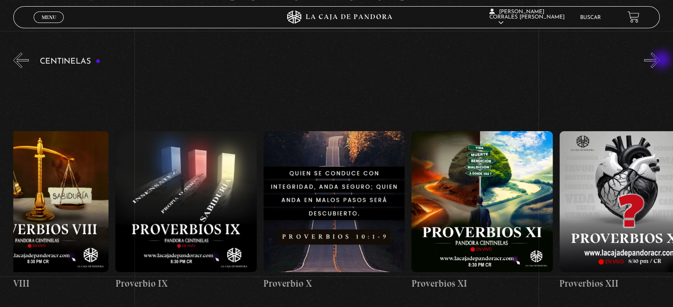
click at [660, 61] on button "»" at bounding box center [651, 60] width 15 height 15
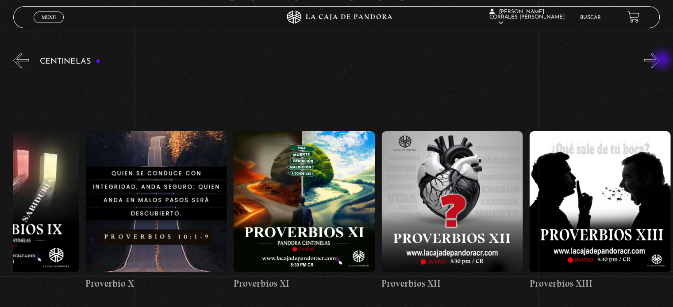
click at [660, 61] on button "»" at bounding box center [651, 60] width 15 height 15
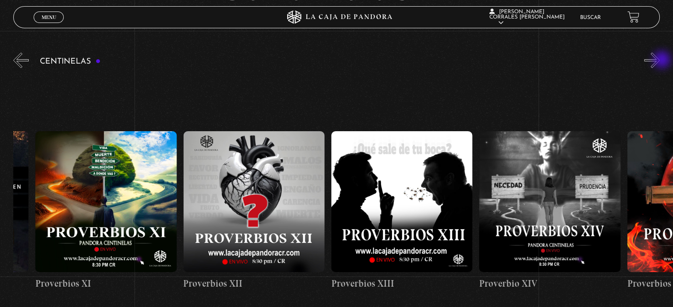
click at [660, 61] on button "»" at bounding box center [651, 60] width 15 height 15
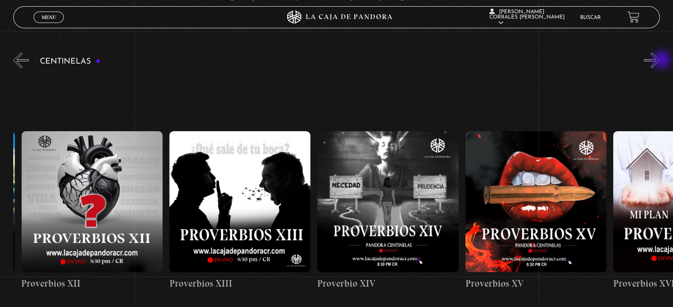
click at [660, 61] on button "»" at bounding box center [651, 60] width 15 height 15
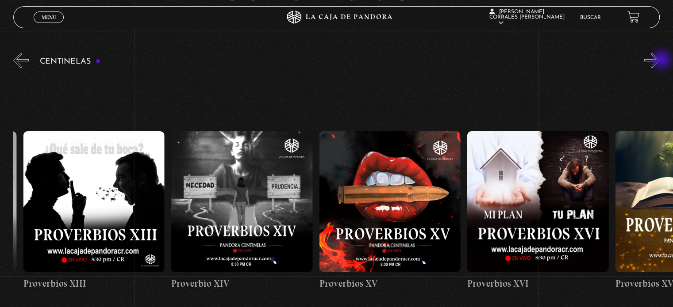
click at [660, 61] on button "»" at bounding box center [651, 60] width 15 height 15
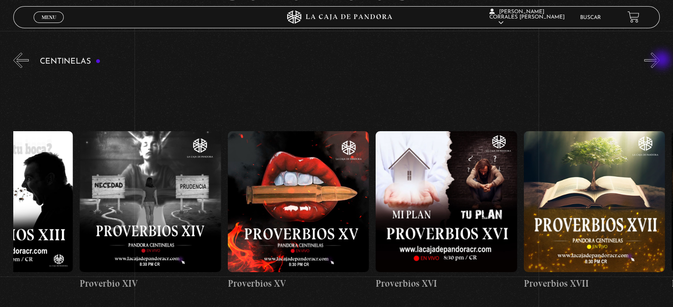
click at [660, 61] on button "»" at bounding box center [651, 60] width 15 height 15
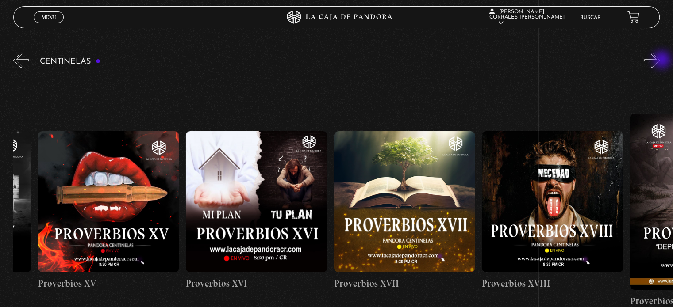
click at [660, 61] on button "»" at bounding box center [651, 60] width 15 height 15
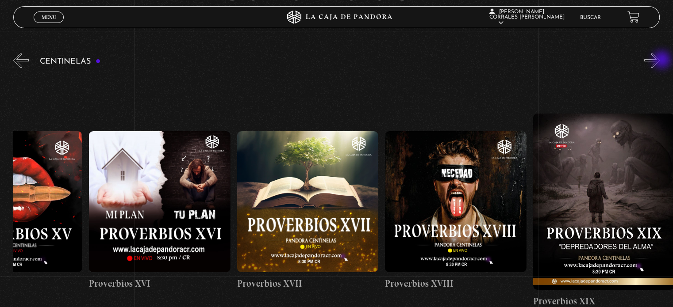
click at [660, 61] on button "»" at bounding box center [651, 60] width 15 height 15
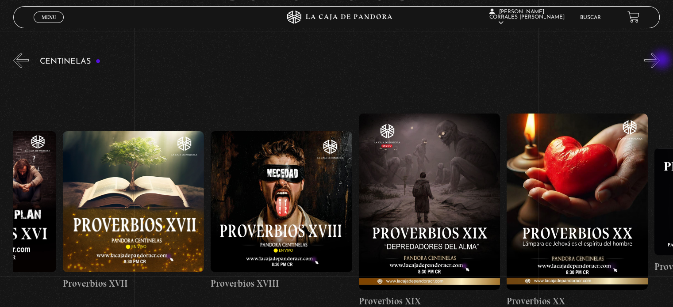
click at [660, 61] on button "»" at bounding box center [651, 60] width 15 height 15
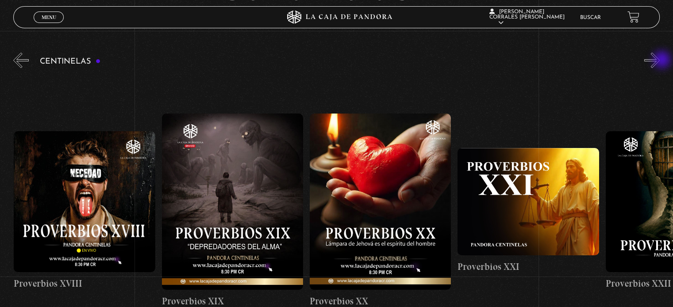
click at [660, 61] on button "»" at bounding box center [651, 60] width 15 height 15
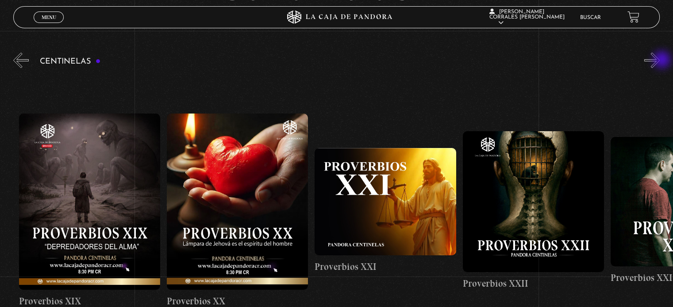
click at [660, 61] on button "»" at bounding box center [651, 60] width 15 height 15
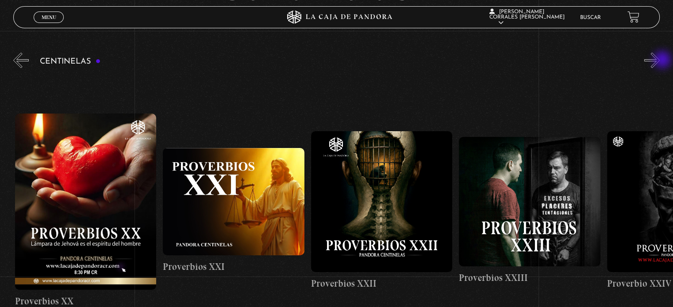
click at [660, 61] on button "»" at bounding box center [651, 60] width 15 height 15
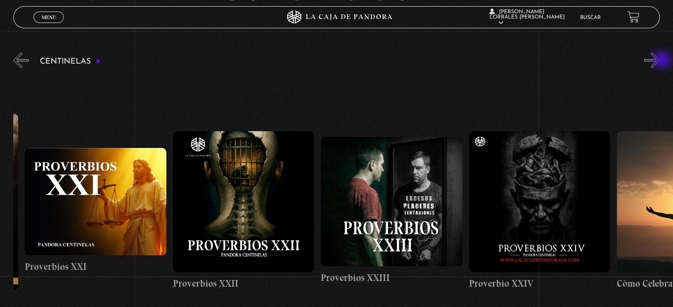
click at [660, 61] on button "»" at bounding box center [651, 60] width 15 height 15
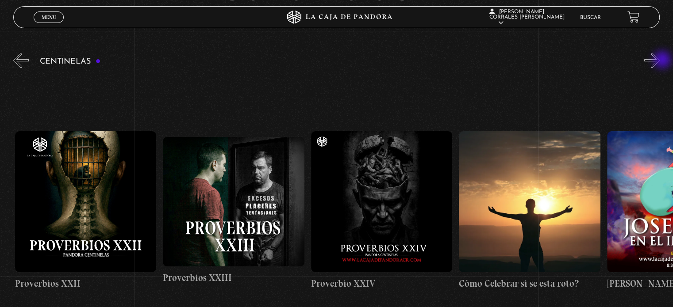
click at [660, 61] on button "»" at bounding box center [651, 60] width 15 height 15
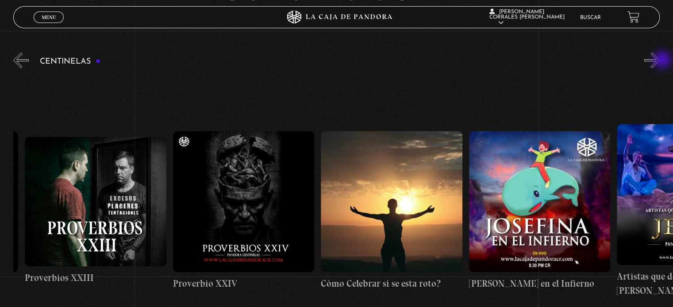
click at [660, 61] on button "»" at bounding box center [651, 60] width 15 height 15
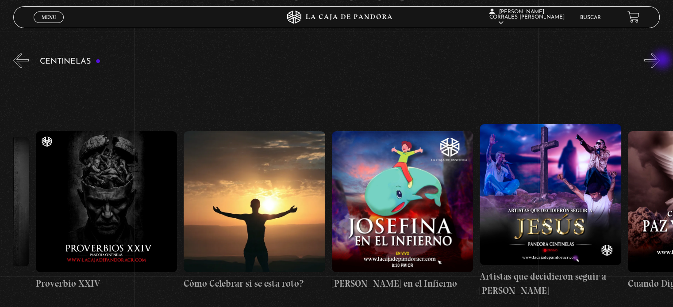
click at [660, 61] on button "»" at bounding box center [651, 60] width 15 height 15
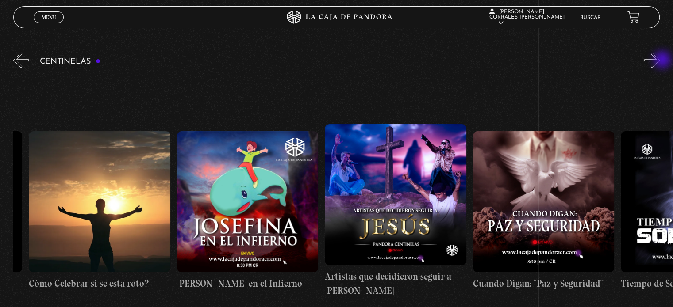
click at [660, 61] on button "»" at bounding box center [651, 60] width 15 height 15
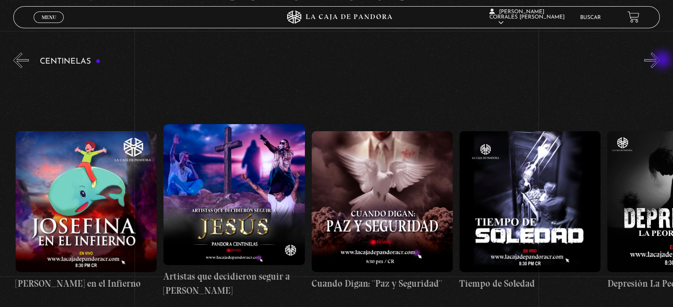
click at [660, 61] on button "»" at bounding box center [651, 60] width 15 height 15
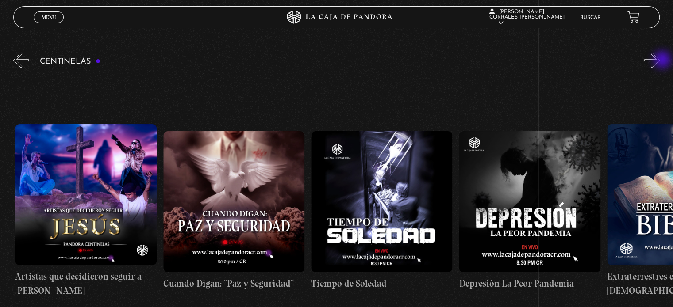
click at [660, 61] on button "»" at bounding box center [651, 60] width 15 height 15
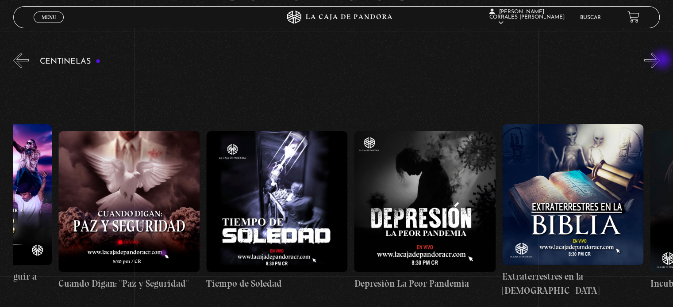
click at [660, 61] on button "»" at bounding box center [651, 60] width 15 height 15
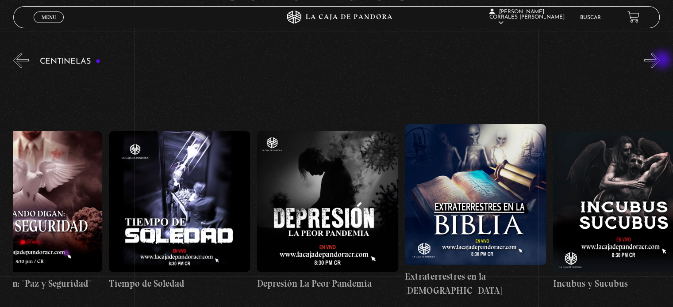
click at [660, 61] on button "»" at bounding box center [651, 60] width 15 height 15
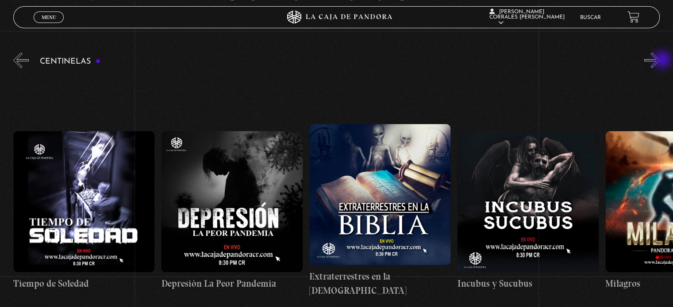
click at [660, 61] on button "»" at bounding box center [651, 60] width 15 height 15
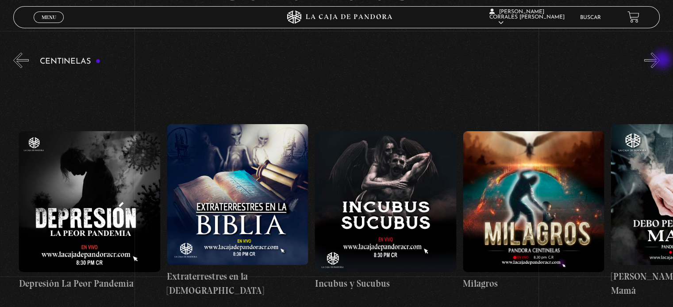
click at [660, 61] on button "»" at bounding box center [651, 60] width 15 height 15
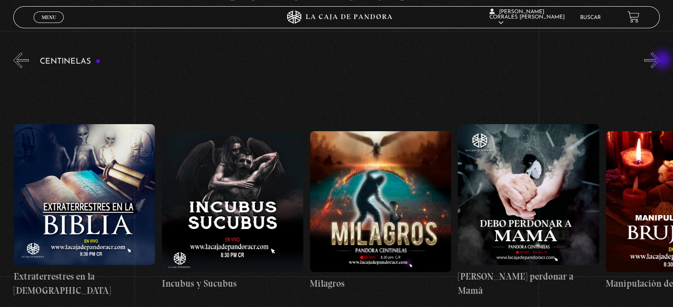
click at [660, 61] on button "»" at bounding box center [651, 60] width 15 height 15
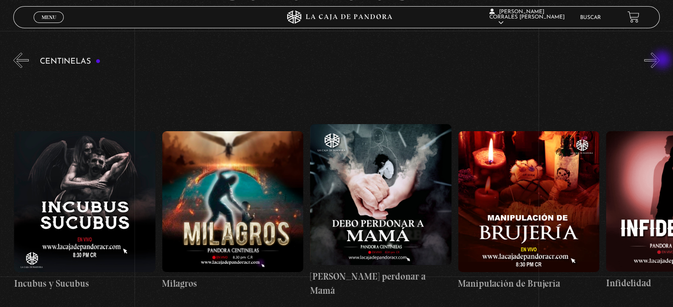
click at [660, 61] on button "»" at bounding box center [651, 60] width 15 height 15
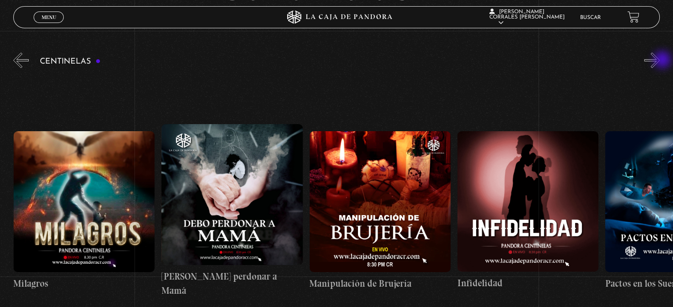
click at [660, 61] on button "»" at bounding box center [651, 60] width 15 height 15
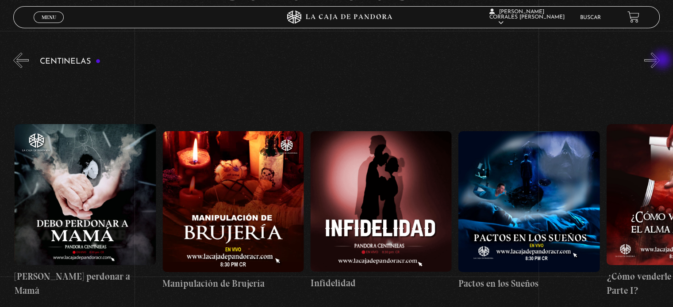
click at [660, 61] on button "»" at bounding box center [651, 60] width 15 height 15
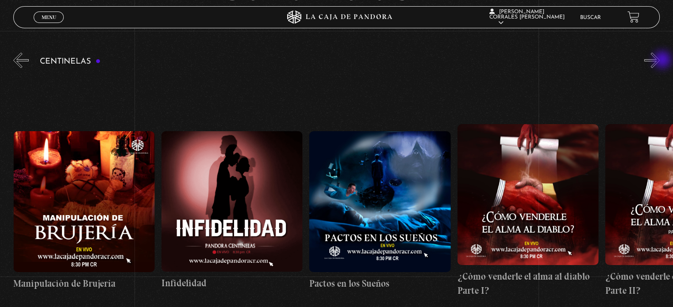
click at [660, 61] on button "»" at bounding box center [651, 60] width 15 height 15
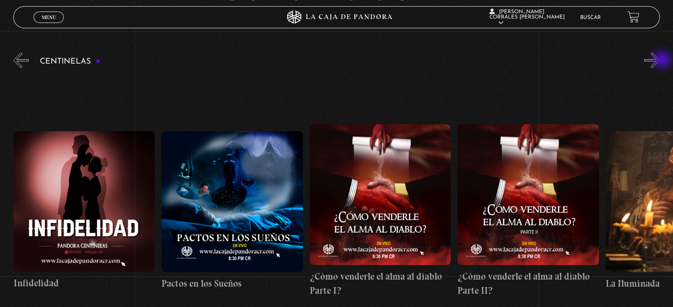
click at [660, 61] on button "»" at bounding box center [651, 60] width 15 height 15
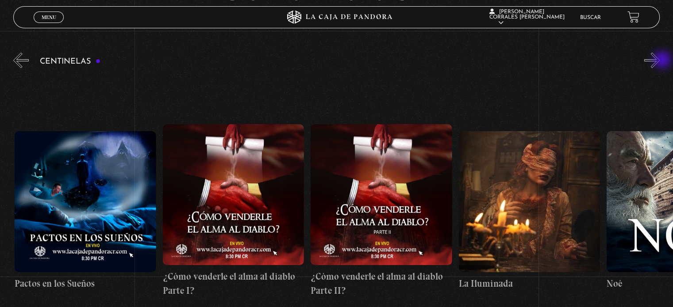
click at [660, 61] on button "»" at bounding box center [651, 60] width 15 height 15
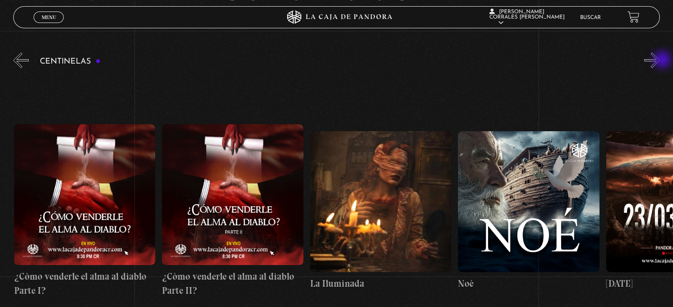
click at [660, 61] on button "»" at bounding box center [651, 60] width 15 height 15
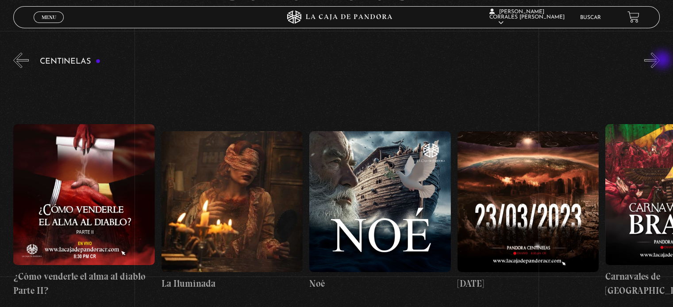
click at [660, 61] on button "»" at bounding box center [651, 60] width 15 height 15
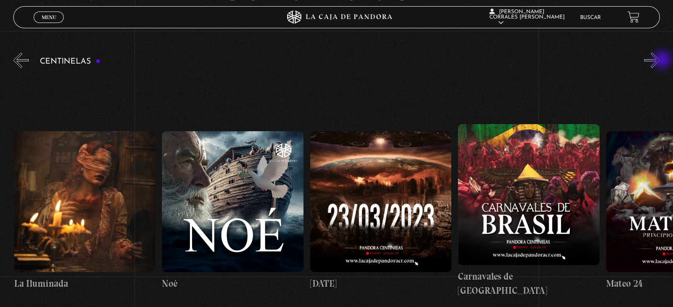
click at [660, 61] on button "»" at bounding box center [651, 60] width 15 height 15
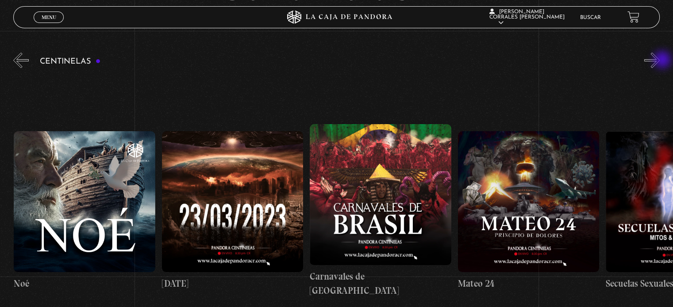
click at [660, 61] on button "»" at bounding box center [651, 60] width 15 height 15
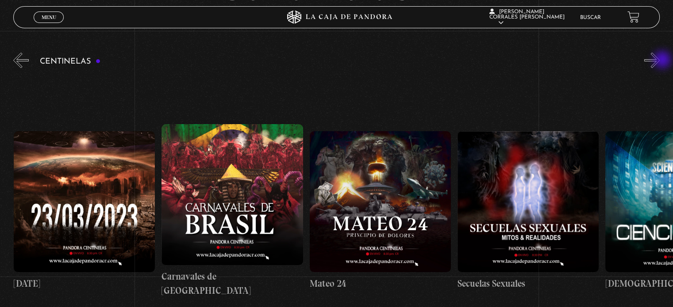
click at [660, 61] on button "»" at bounding box center [651, 60] width 15 height 15
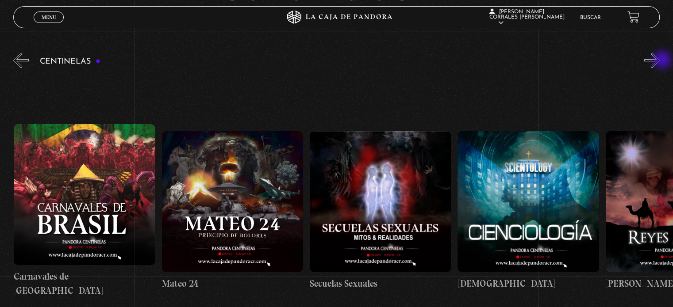
scroll to position [0, 6658]
click at [660, 61] on button "»" at bounding box center [651, 60] width 15 height 15
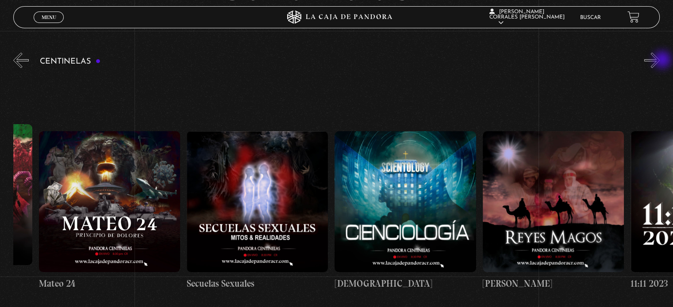
click at [660, 61] on button "»" at bounding box center [651, 60] width 15 height 15
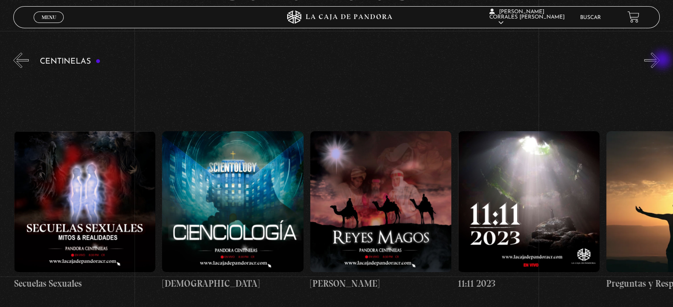
click at [660, 61] on button "»" at bounding box center [651, 60] width 15 height 15
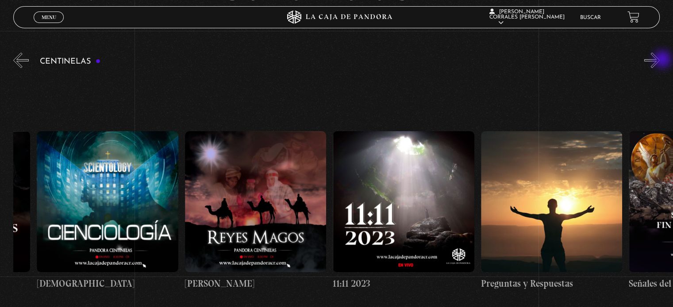
click at [660, 60] on button "»" at bounding box center [651, 60] width 15 height 15
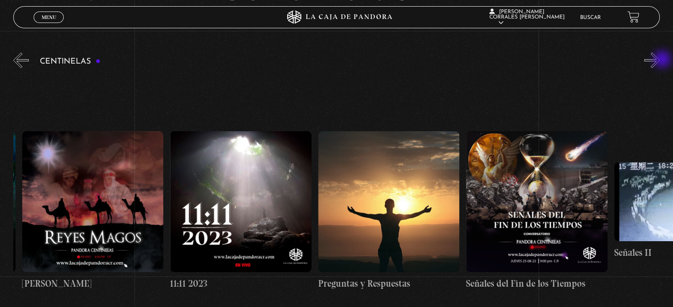
click at [660, 60] on button "»" at bounding box center [651, 60] width 15 height 15
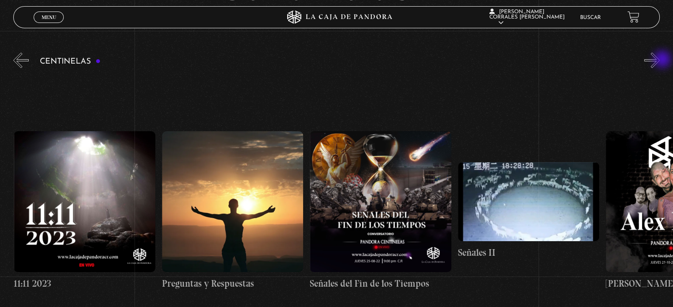
click at [660, 60] on button "»" at bounding box center [651, 60] width 15 height 15
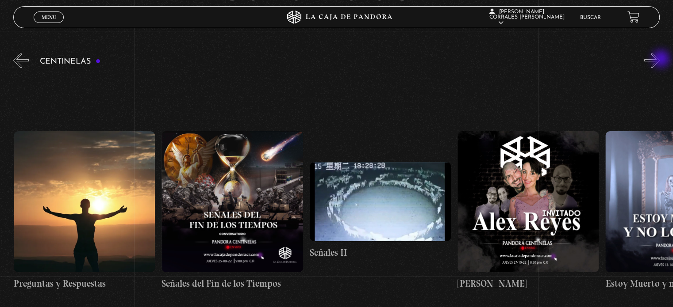
scroll to position [0, 7545]
click at [660, 65] on button "»" at bounding box center [651, 60] width 15 height 15
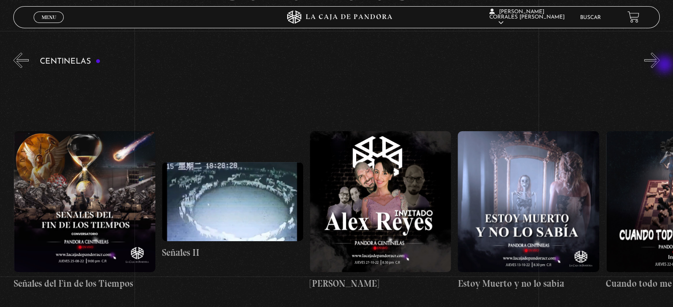
click at [660, 65] on button "»" at bounding box center [651, 60] width 15 height 15
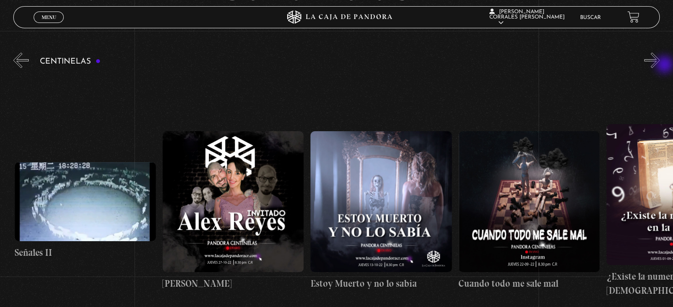
click at [660, 65] on button "»" at bounding box center [651, 60] width 15 height 15
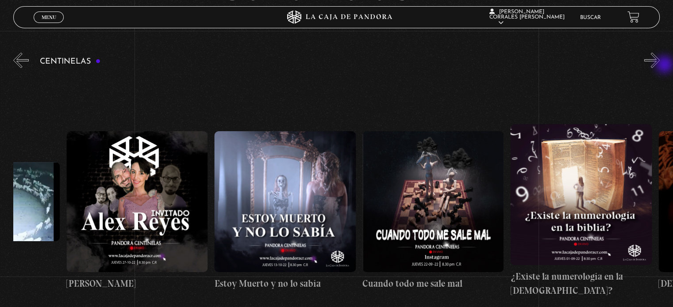
click at [660, 65] on button "»" at bounding box center [651, 60] width 15 height 15
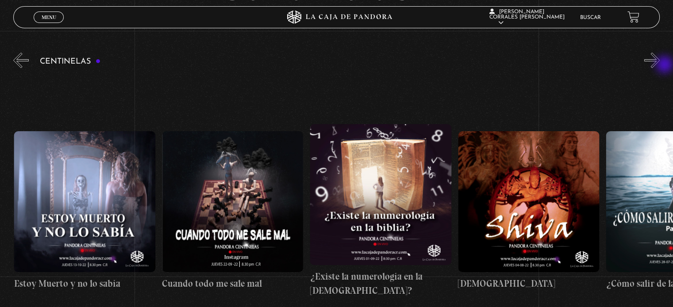
click at [660, 65] on button "»" at bounding box center [651, 60] width 15 height 15
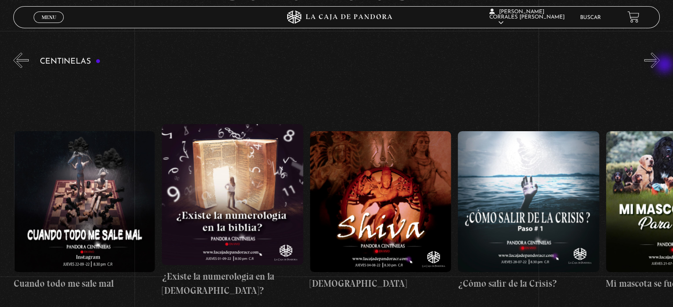
click at [660, 65] on button "»" at bounding box center [651, 60] width 15 height 15
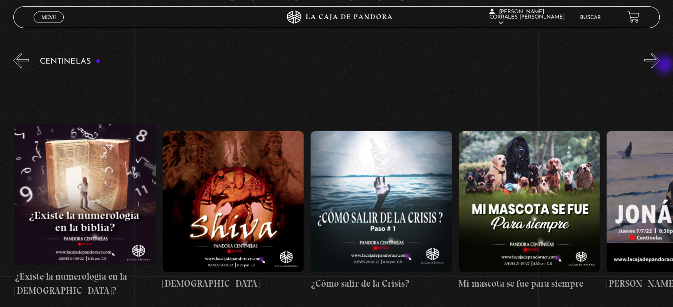
click at [660, 65] on button "»" at bounding box center [651, 60] width 15 height 15
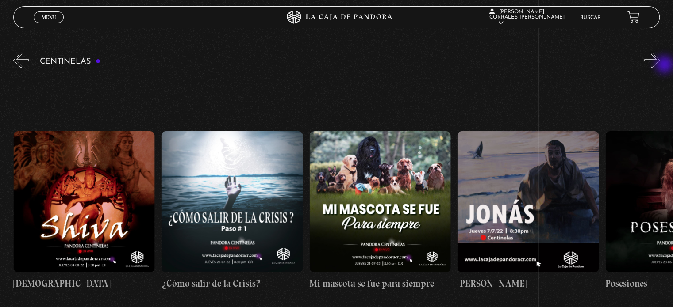
click at [660, 65] on button "»" at bounding box center [651, 60] width 15 height 15
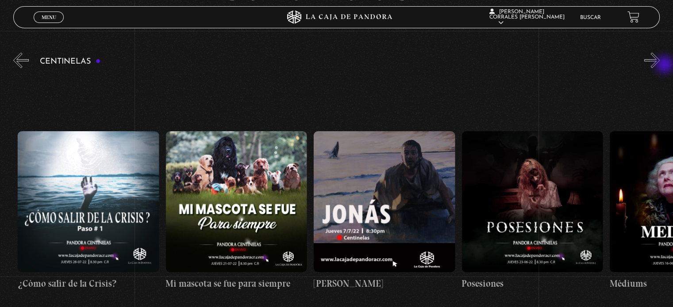
click at [660, 65] on button "»" at bounding box center [651, 60] width 15 height 15
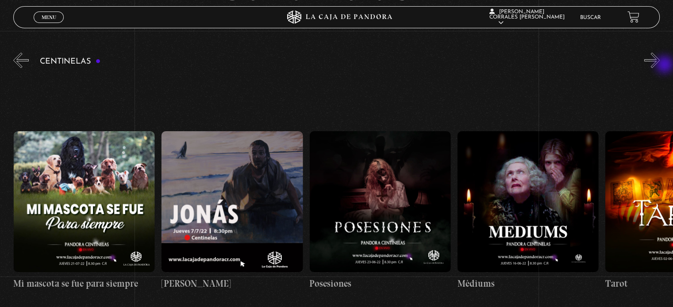
click at [660, 65] on button "»" at bounding box center [651, 60] width 15 height 15
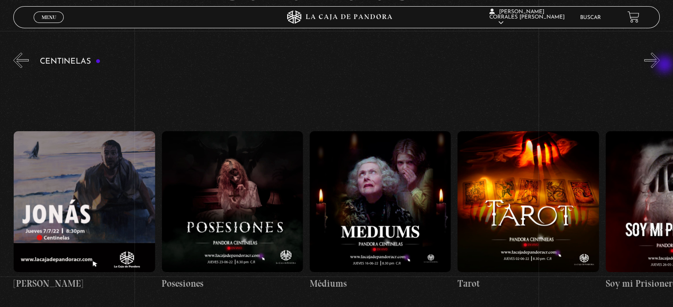
click at [660, 65] on button "»" at bounding box center [651, 60] width 15 height 15
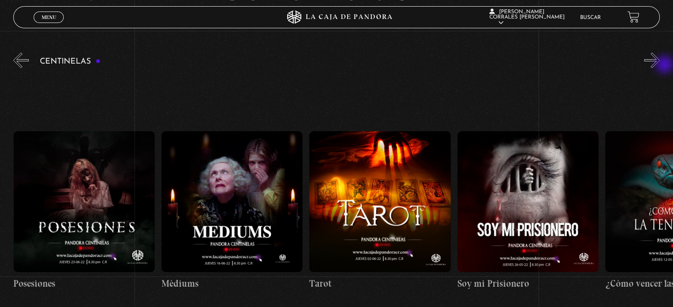
click at [660, 65] on button "»" at bounding box center [651, 60] width 15 height 15
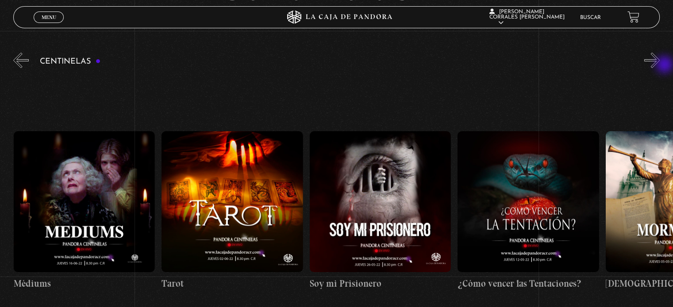
click at [660, 65] on button "»" at bounding box center [651, 60] width 15 height 15
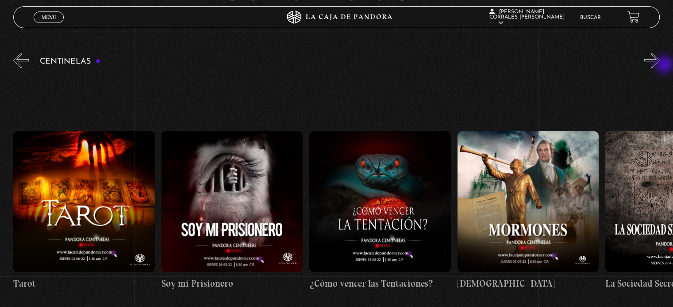
click at [660, 65] on button "»" at bounding box center [651, 60] width 15 height 15
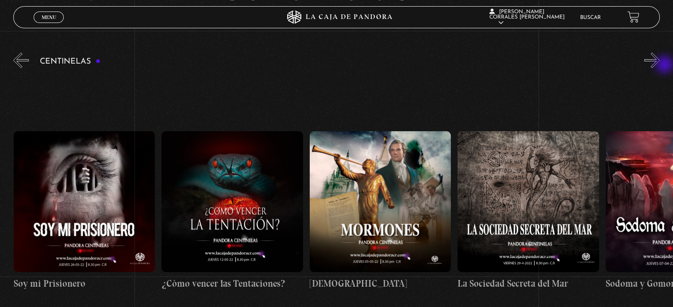
click at [660, 65] on button "»" at bounding box center [651, 60] width 15 height 15
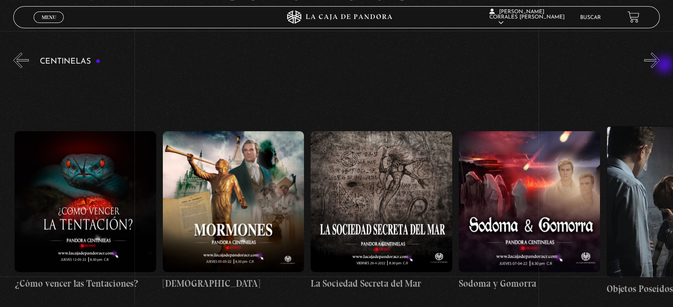
click at [660, 65] on button "»" at bounding box center [651, 60] width 15 height 15
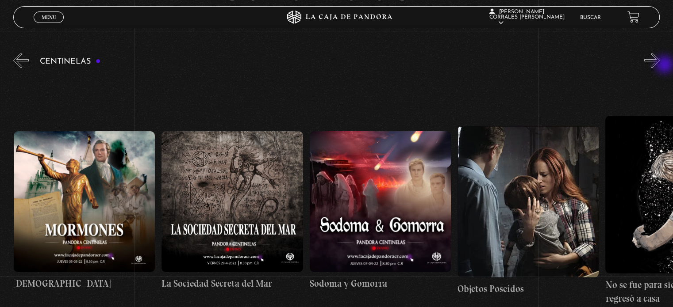
click at [660, 65] on button "»" at bounding box center [651, 60] width 15 height 15
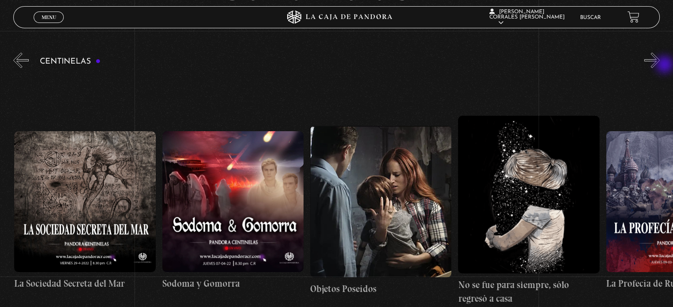
click at [660, 65] on button "»" at bounding box center [651, 60] width 15 height 15
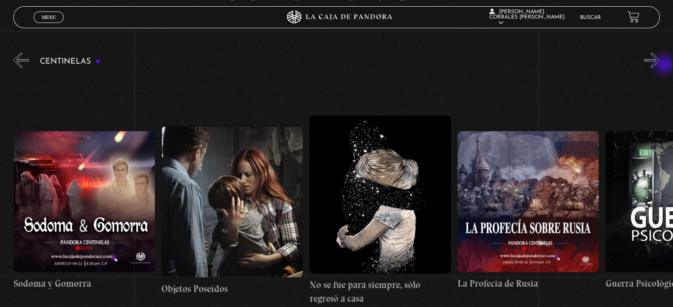
click at [660, 65] on button "»" at bounding box center [651, 60] width 15 height 15
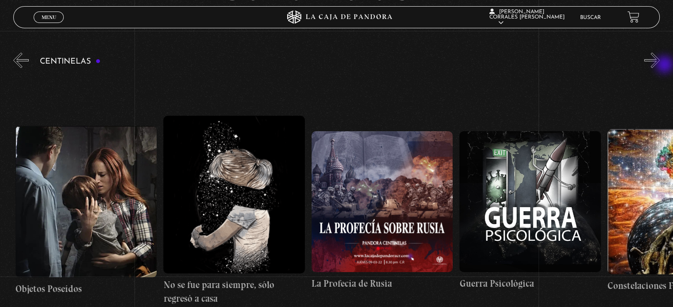
click at [660, 65] on button "»" at bounding box center [651, 60] width 15 height 15
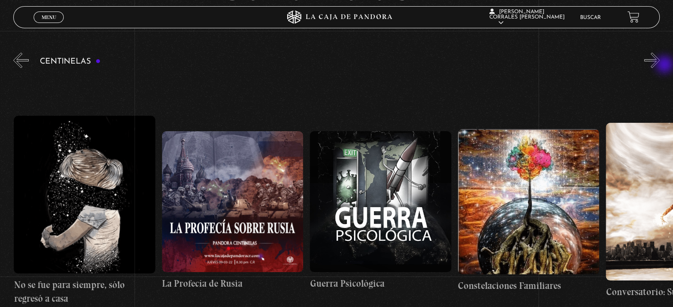
click at [660, 65] on button "»" at bounding box center [651, 60] width 15 height 15
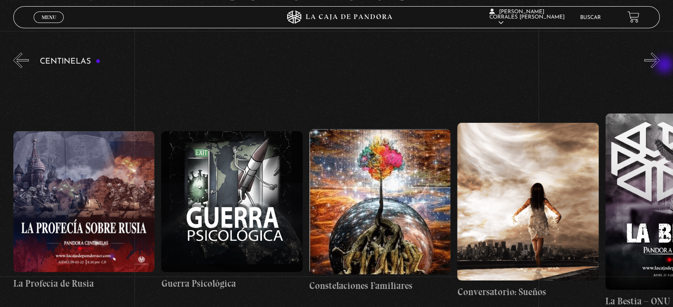
click at [660, 65] on button "»" at bounding box center [651, 60] width 15 height 15
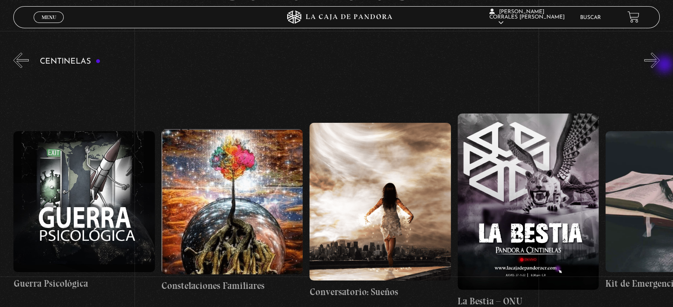
click at [660, 65] on button "»" at bounding box center [651, 60] width 15 height 15
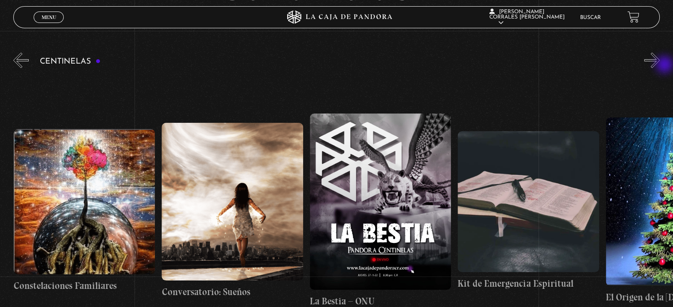
click at [660, 65] on button "»" at bounding box center [651, 60] width 15 height 15
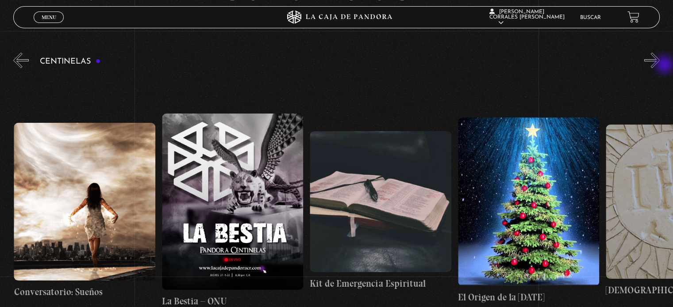
scroll to position [0, 11096]
click at [660, 65] on button "»" at bounding box center [651, 60] width 15 height 15
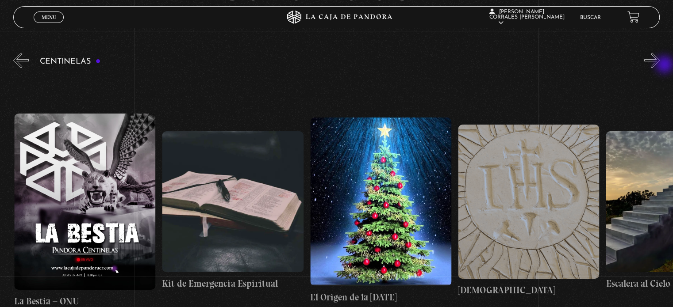
scroll to position [0, 11244]
click at [660, 65] on button "»" at bounding box center [651, 60] width 15 height 15
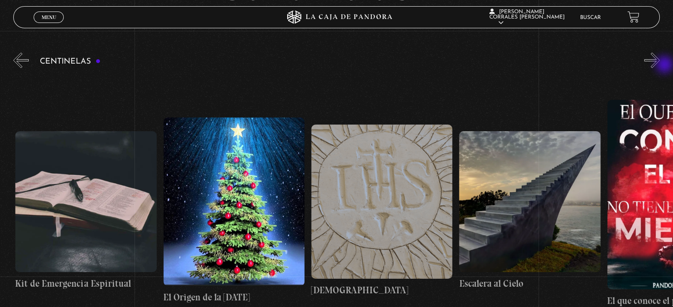
click at [660, 65] on button "»" at bounding box center [651, 60] width 15 height 15
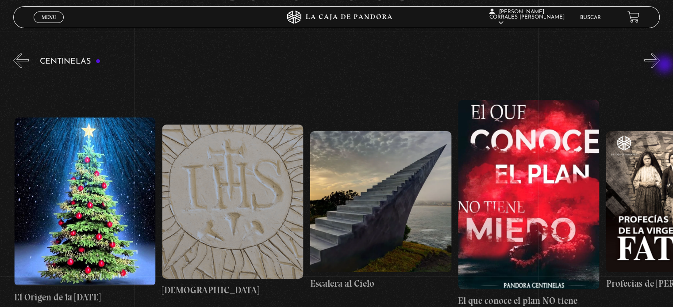
click at [660, 65] on button "»" at bounding box center [651, 60] width 15 height 15
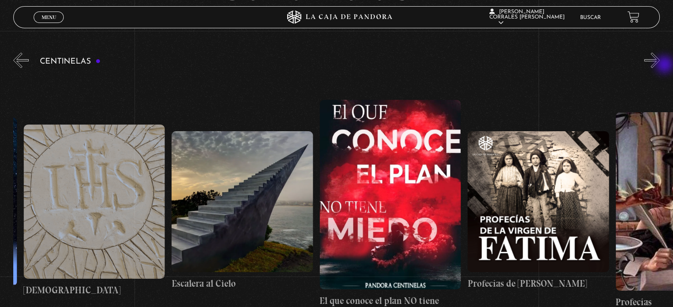
click at [660, 65] on button "»" at bounding box center [651, 60] width 15 height 15
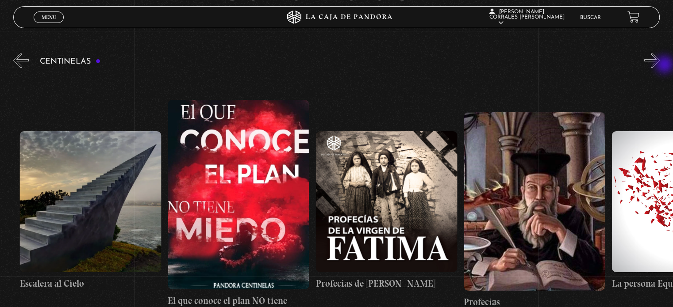
click at [660, 65] on button "»" at bounding box center [651, 60] width 15 height 15
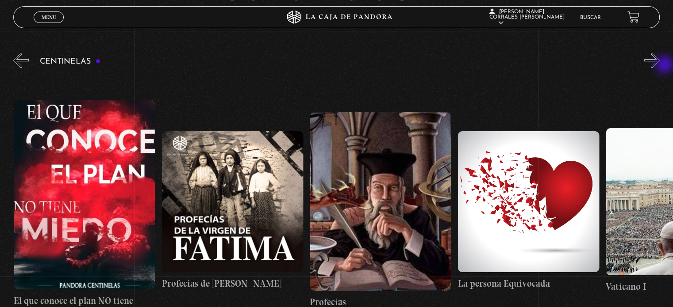
click at [660, 65] on button "»" at bounding box center [651, 60] width 15 height 15
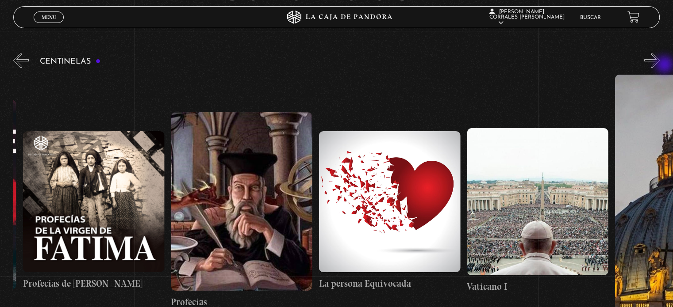
click at [660, 65] on button "»" at bounding box center [651, 60] width 15 height 15
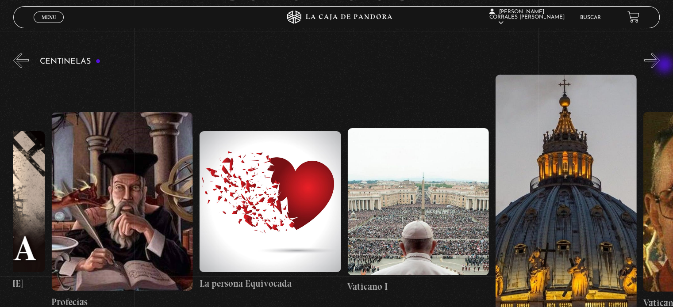
click at [660, 65] on button "»" at bounding box center [651, 60] width 15 height 15
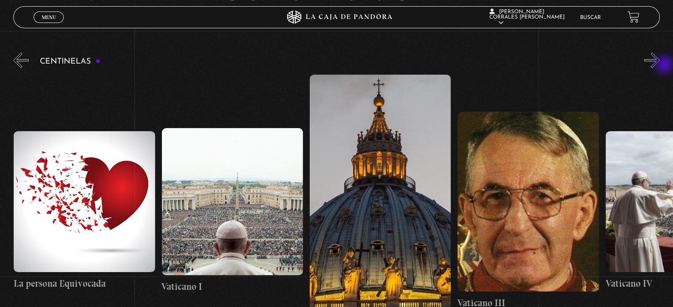
click at [660, 65] on button "»" at bounding box center [651, 60] width 15 height 15
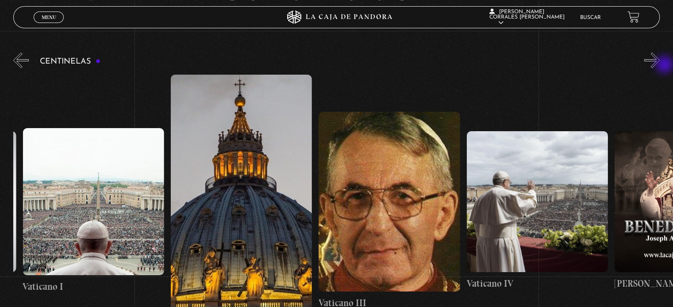
click at [660, 65] on button "»" at bounding box center [651, 60] width 15 height 15
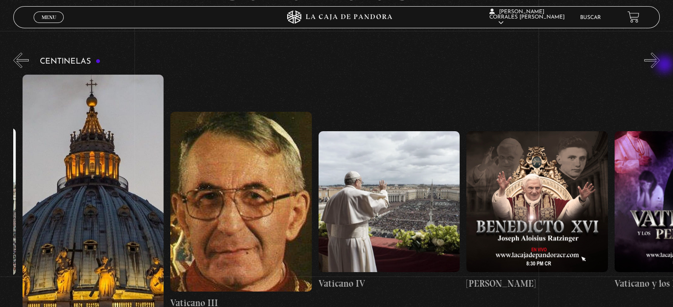
click at [660, 65] on button "»" at bounding box center [651, 60] width 15 height 15
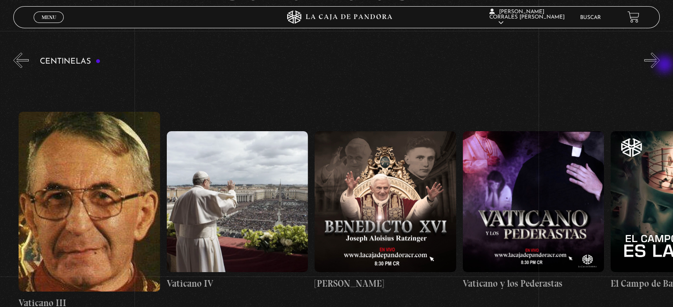
click at [660, 65] on button "»" at bounding box center [651, 60] width 15 height 15
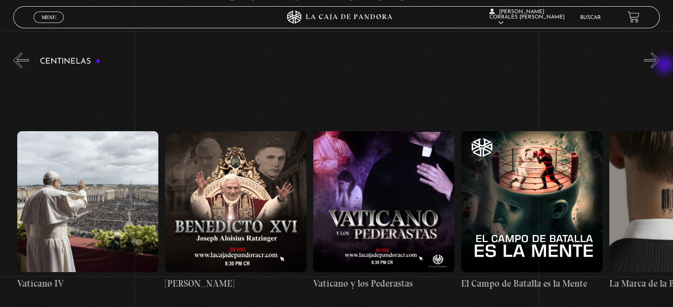
click at [660, 65] on button "»" at bounding box center [651, 60] width 15 height 15
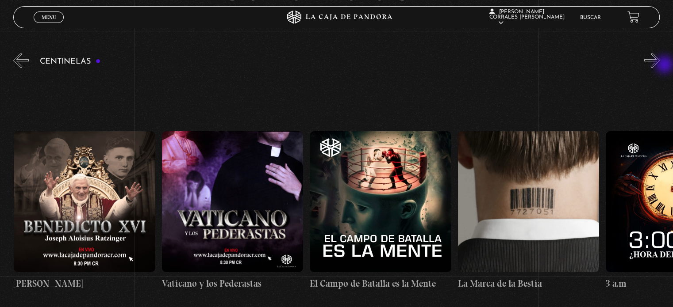
click at [660, 65] on button "»" at bounding box center [651, 60] width 15 height 15
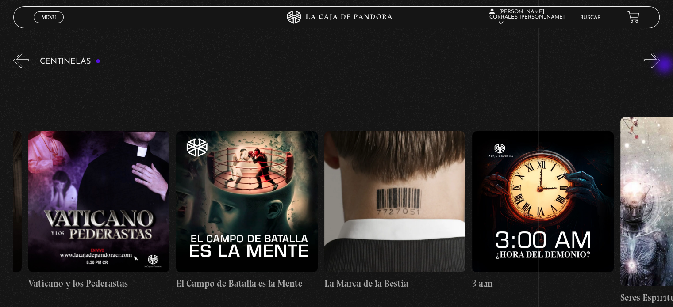
click at [660, 65] on button "»" at bounding box center [651, 60] width 15 height 15
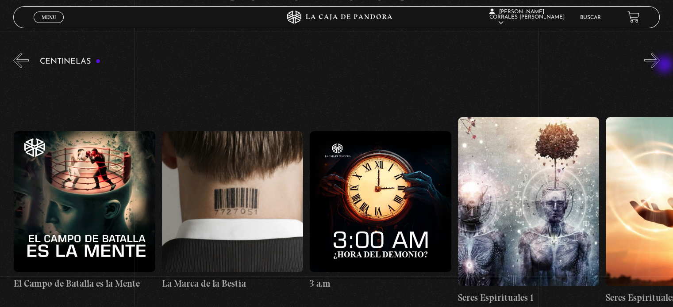
click at [660, 65] on button "»" at bounding box center [651, 60] width 15 height 15
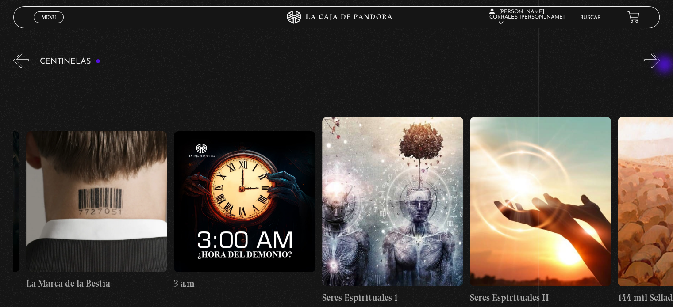
click at [660, 65] on button "»" at bounding box center [651, 60] width 15 height 15
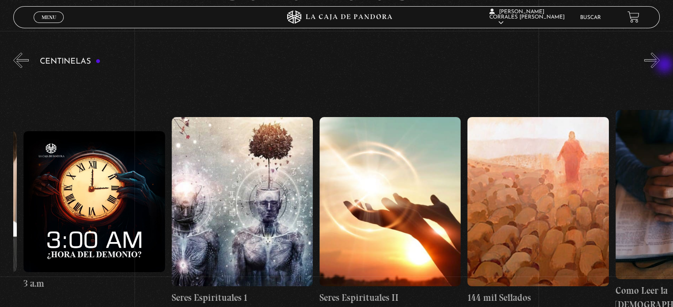
click at [660, 65] on button "»" at bounding box center [651, 60] width 15 height 15
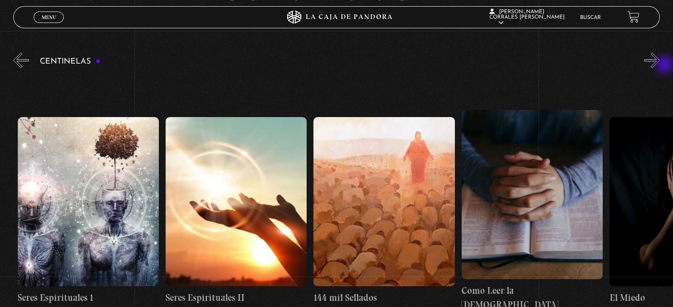
click at [660, 65] on button "»" at bounding box center [651, 60] width 15 height 15
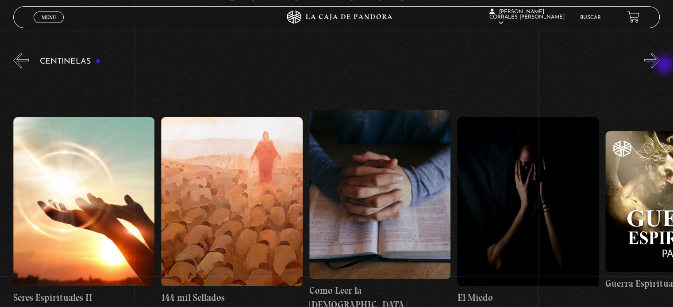
click at [660, 65] on button "»" at bounding box center [651, 60] width 15 height 15
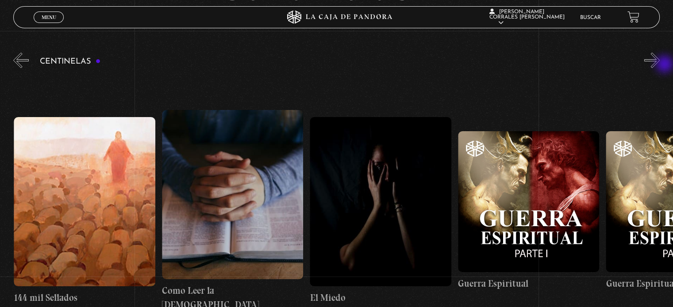
click at [660, 65] on button "»" at bounding box center [651, 60] width 15 height 15
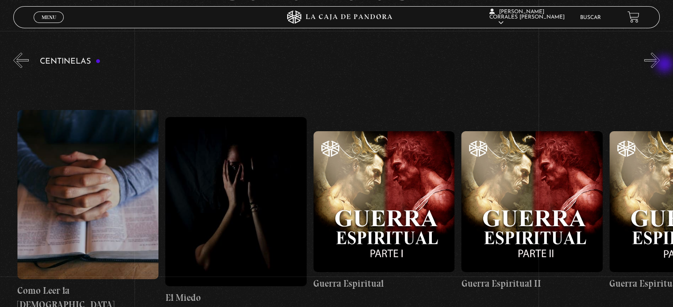
click at [660, 65] on button "»" at bounding box center [651, 60] width 15 height 15
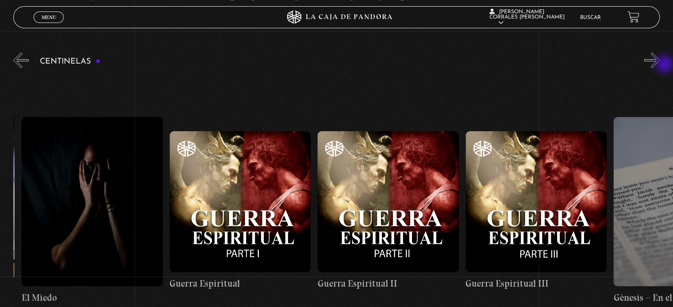
click at [660, 65] on button "»" at bounding box center [651, 60] width 15 height 15
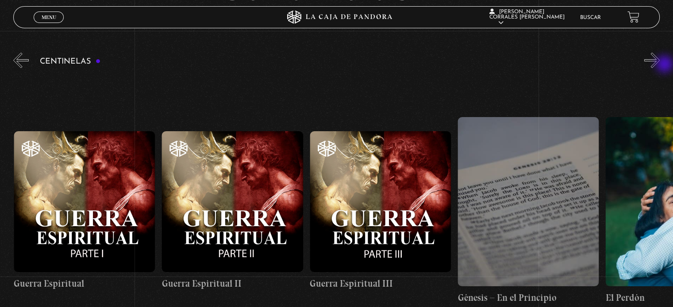
click at [660, 65] on button "»" at bounding box center [651, 60] width 15 height 15
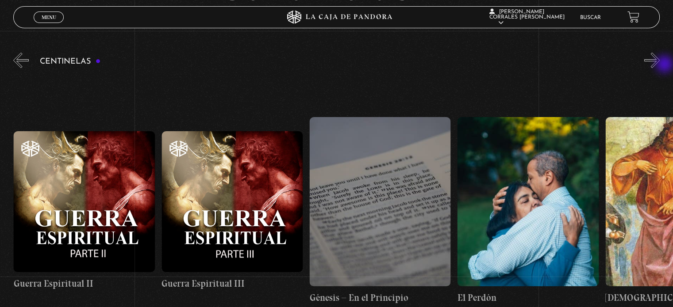
click at [660, 65] on button "»" at bounding box center [651, 60] width 15 height 15
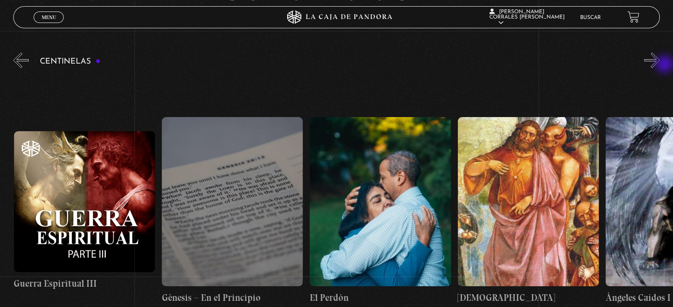
scroll to position [0, 14943]
drag, startPoint x: 665, startPoint y: 65, endPoint x: 465, endPoint y: 60, distance: 200.9
click at [462, 60] on div "Centinelas" at bounding box center [343, 199] width 660 height 297
click at [660, 68] on button "»" at bounding box center [651, 60] width 15 height 15
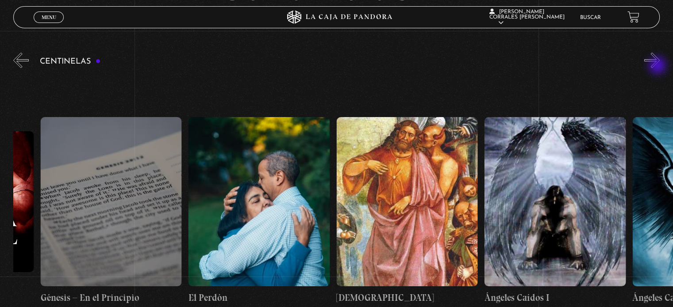
click at [658, 66] on button "»" at bounding box center [651, 60] width 15 height 15
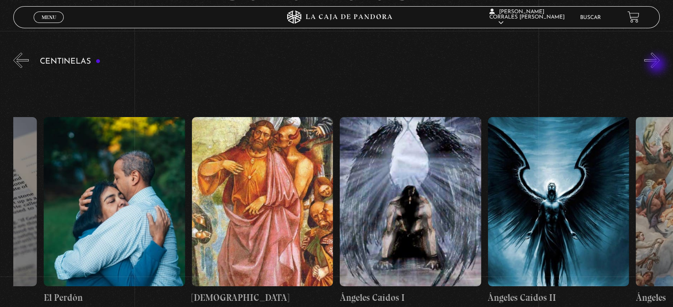
click at [657, 65] on button "»" at bounding box center [651, 60] width 15 height 15
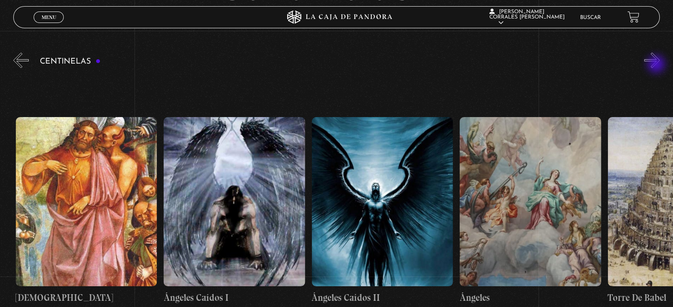
click at [657, 65] on button "»" at bounding box center [651, 60] width 15 height 15
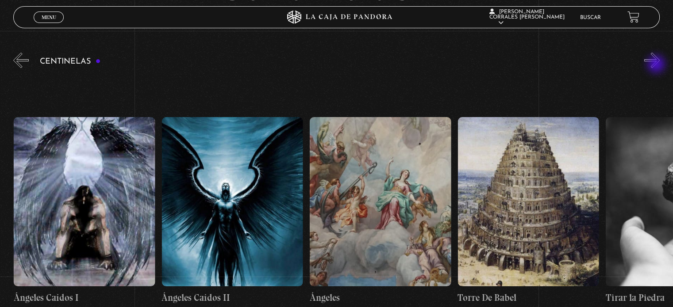
click at [657, 65] on button "»" at bounding box center [651, 60] width 15 height 15
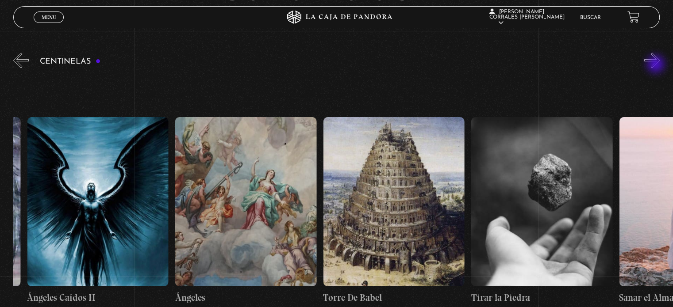
click at [657, 65] on button "»" at bounding box center [651, 60] width 15 height 15
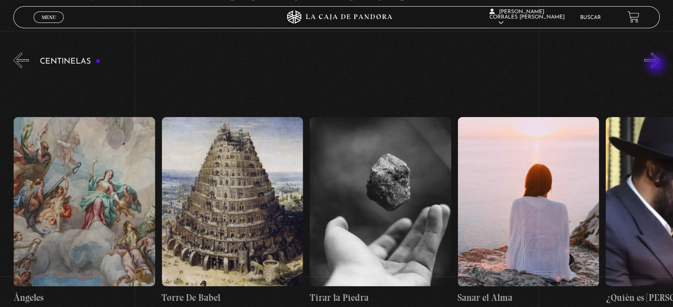
click at [657, 65] on button "»" at bounding box center [651, 60] width 15 height 15
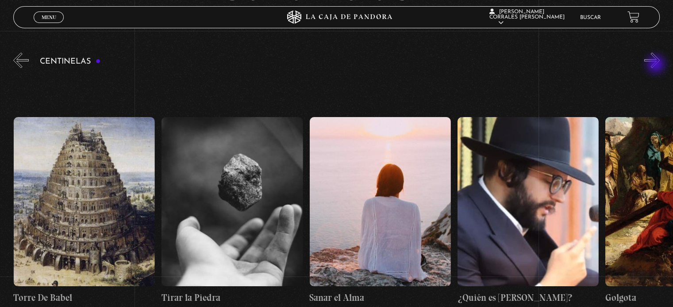
click at [657, 65] on button "»" at bounding box center [651, 60] width 15 height 15
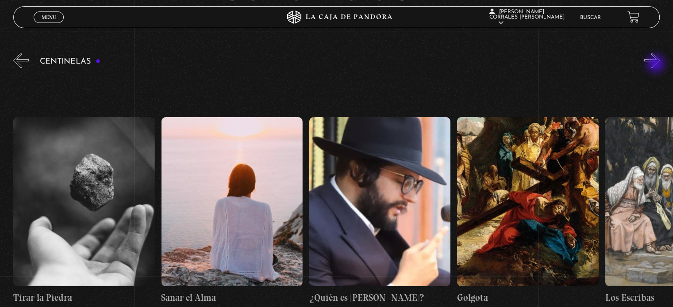
click at [657, 65] on button "»" at bounding box center [651, 60] width 15 height 15
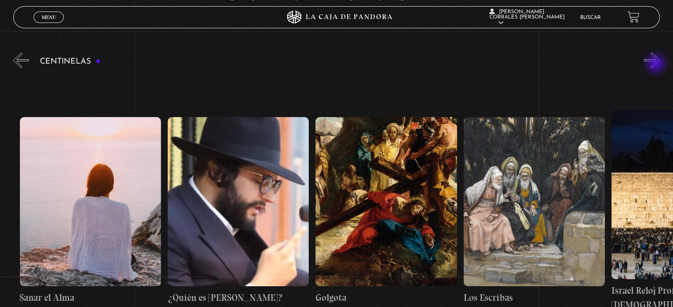
click at [657, 65] on button "»" at bounding box center [651, 60] width 15 height 15
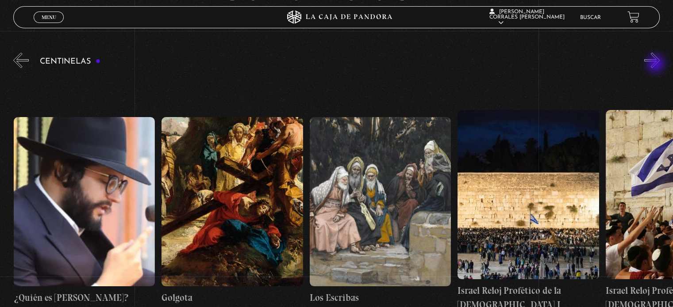
click at [657, 65] on button "»" at bounding box center [651, 60] width 15 height 15
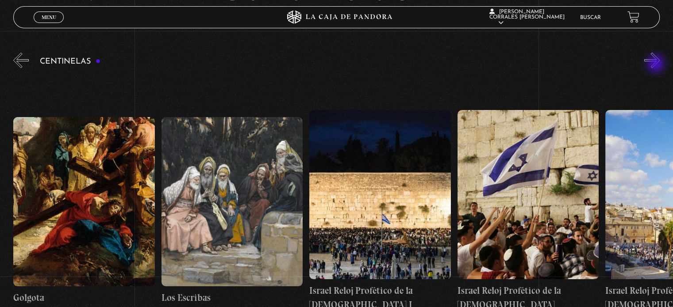
click at [657, 65] on button "»" at bounding box center [651, 60] width 15 height 15
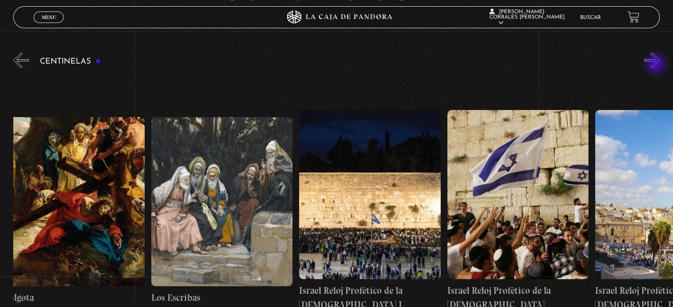
scroll to position [0, 16644]
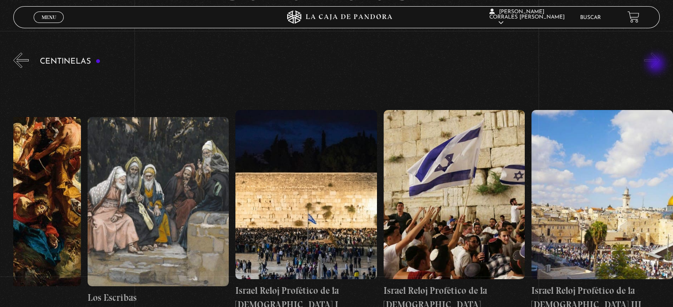
click at [657, 65] on button "»" at bounding box center [651, 60] width 15 height 15
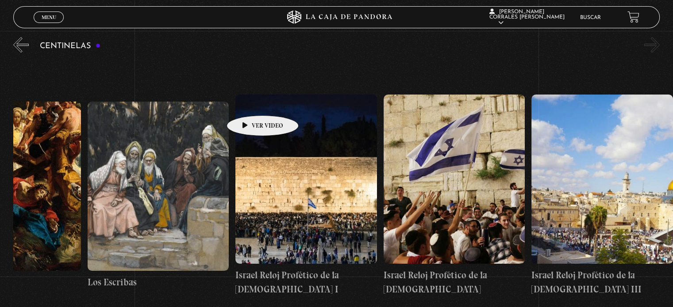
scroll to position [88, 0]
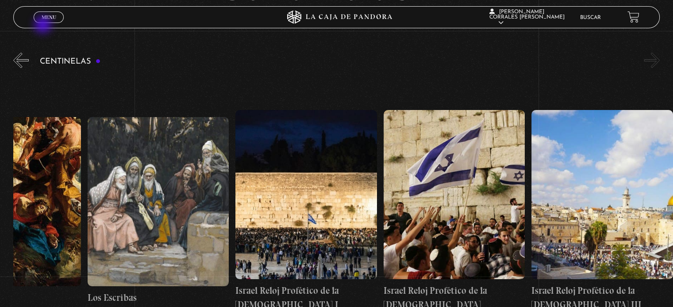
click at [44, 23] on div "Menu Cerrar" at bounding box center [135, 17] width 202 height 21
click at [45, 20] on span "Menu" at bounding box center [49, 17] width 15 height 5
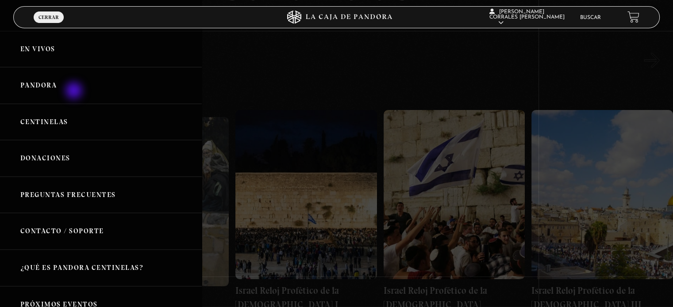
click at [75, 92] on link "Pandora" at bounding box center [101, 85] width 202 height 37
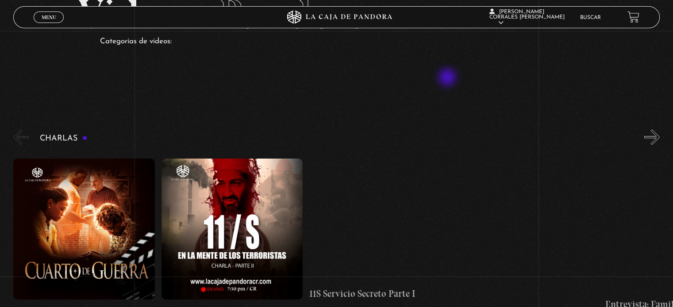
scroll to position [88, 0]
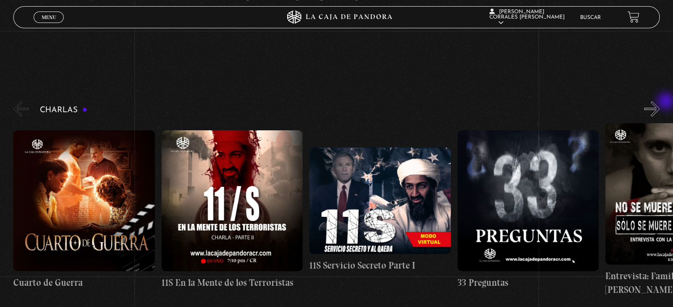
click at [667, 102] on div "Charlas Cuarto [PERSON_NAME] 11S En la Mente de los Terroristas 11S Servicio Se…" at bounding box center [343, 198] width 660 height 197
click at [660, 104] on button "»" at bounding box center [651, 108] width 15 height 15
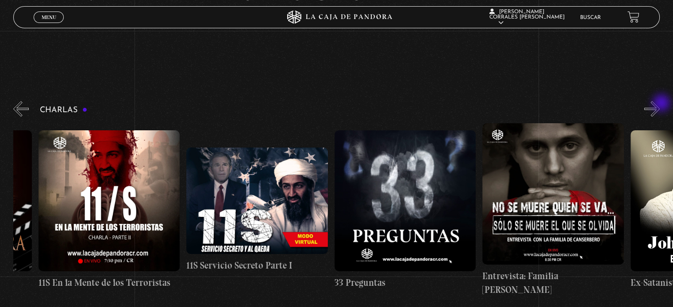
click at [660, 104] on button "»" at bounding box center [651, 108] width 15 height 15
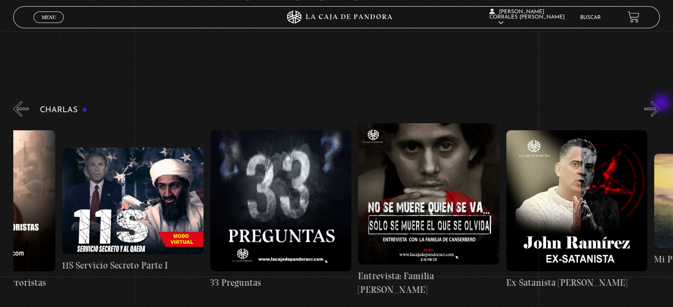
click at [660, 104] on button "»" at bounding box center [651, 108] width 15 height 15
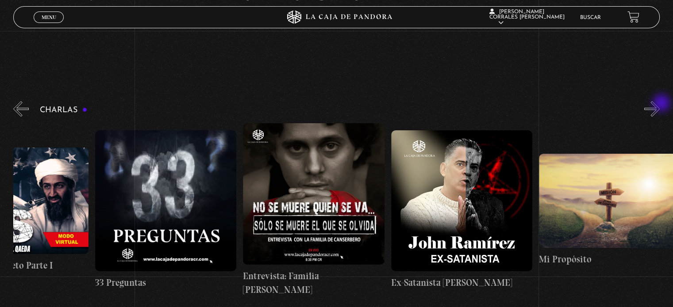
scroll to position [0, 369]
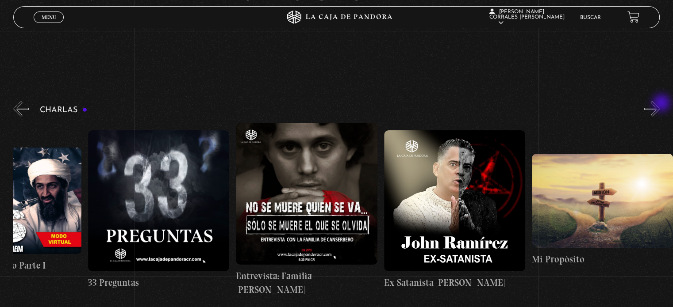
click at [660, 104] on button "»" at bounding box center [651, 108] width 15 height 15
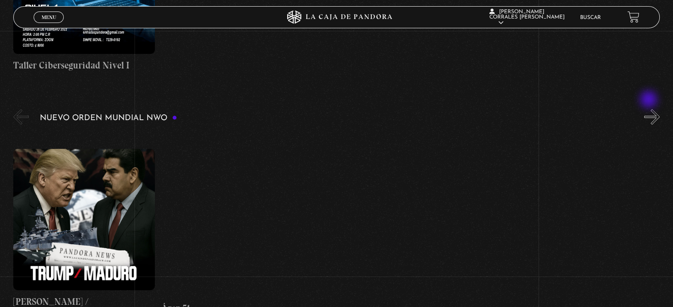
scroll to position [575, 0]
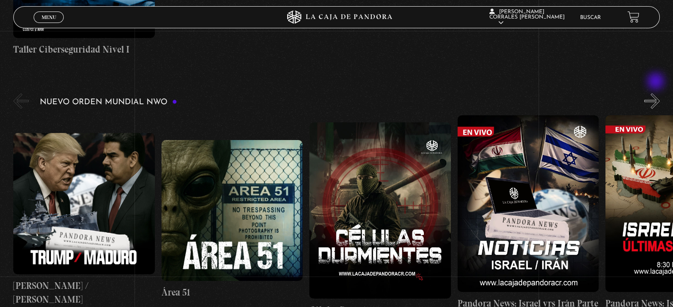
click at [657, 93] on button "»" at bounding box center [651, 100] width 15 height 15
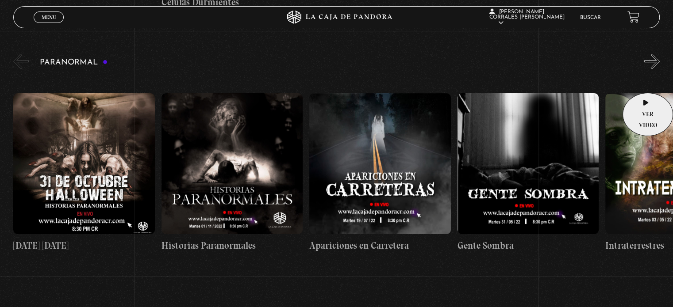
scroll to position [885, 0]
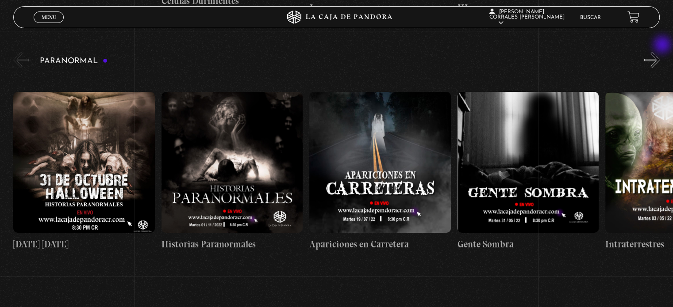
click at [660, 52] on button "»" at bounding box center [651, 59] width 15 height 15
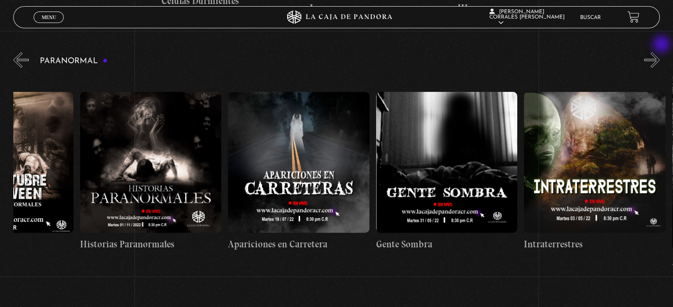
click at [660, 52] on button "»" at bounding box center [651, 59] width 15 height 15
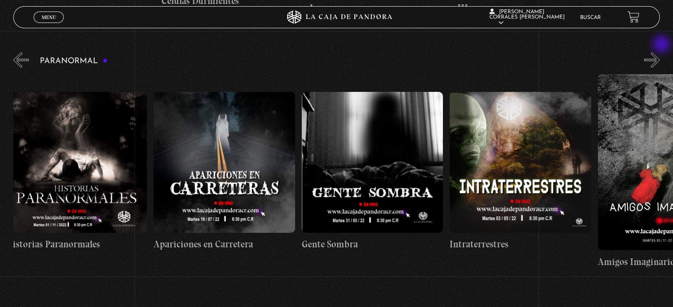
click at [660, 52] on button "»" at bounding box center [651, 59] width 15 height 15
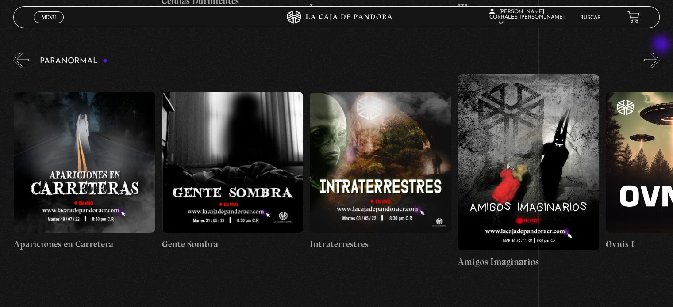
click at [660, 52] on button "»" at bounding box center [651, 59] width 15 height 15
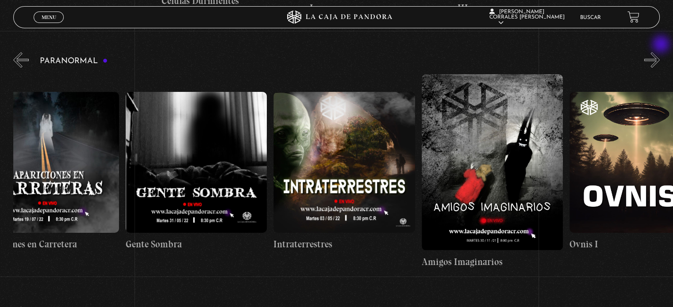
click at [660, 52] on button "»" at bounding box center [651, 59] width 15 height 15
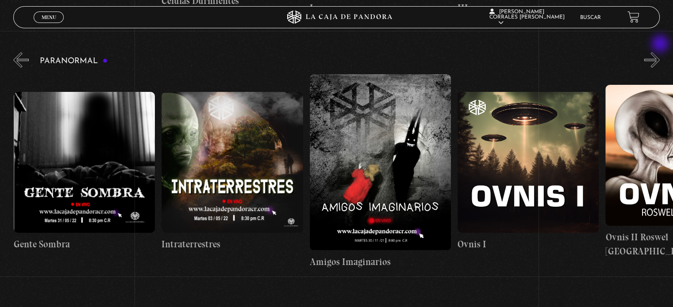
click at [660, 52] on button "»" at bounding box center [651, 59] width 15 height 15
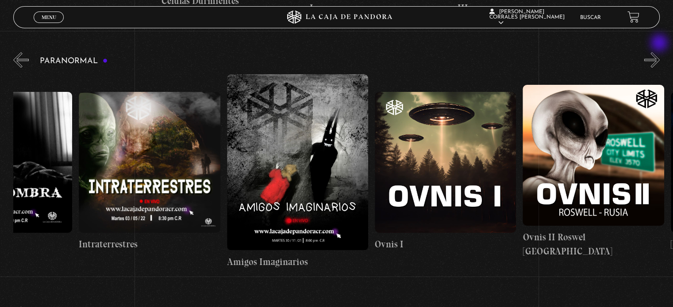
click at [659, 52] on button "»" at bounding box center [651, 59] width 15 height 15
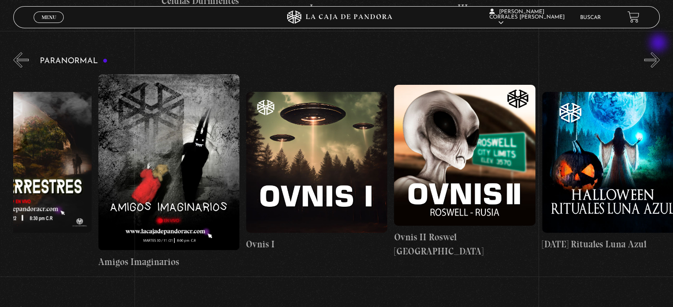
click at [659, 52] on button "»" at bounding box center [651, 59] width 15 height 15
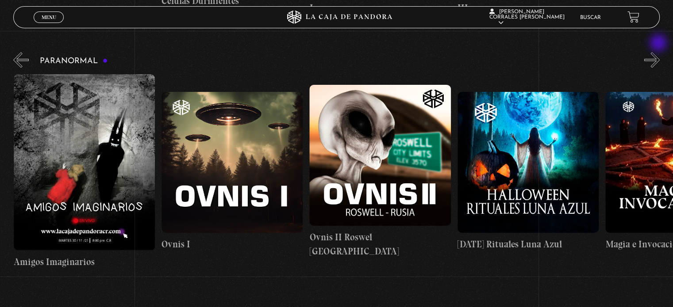
click at [659, 52] on button "»" at bounding box center [651, 59] width 15 height 15
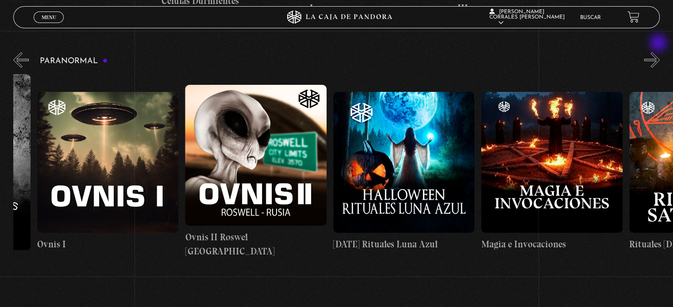
click at [659, 52] on button "»" at bounding box center [651, 59] width 15 height 15
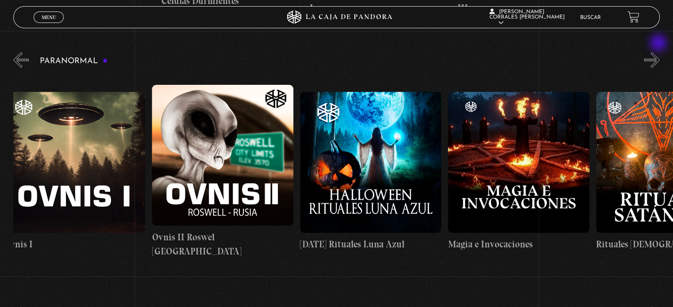
scroll to position [0, 961]
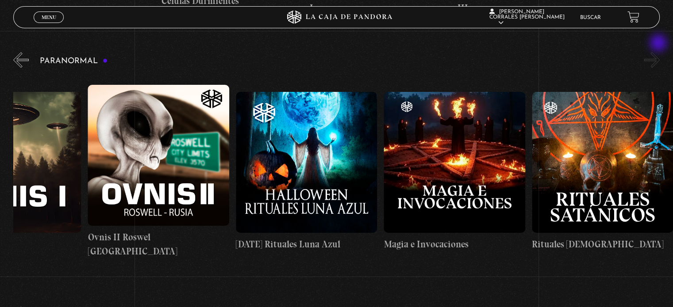
click at [659, 52] on button "»" at bounding box center [651, 59] width 15 height 15
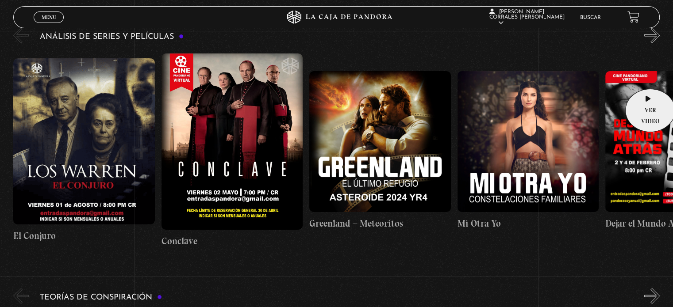
scroll to position [1637, 0]
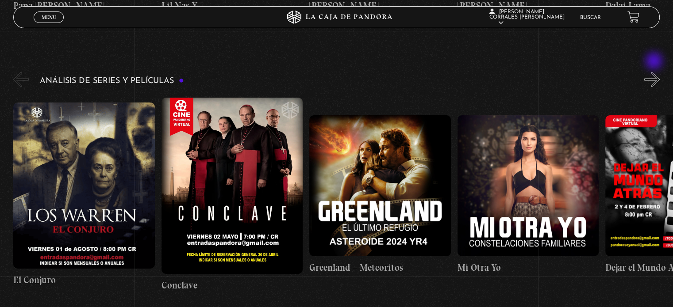
click at [655, 72] on button "»" at bounding box center [651, 79] width 15 height 15
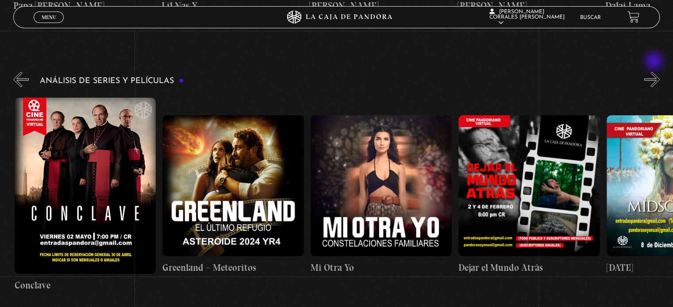
click at [655, 72] on button "»" at bounding box center [651, 79] width 15 height 15
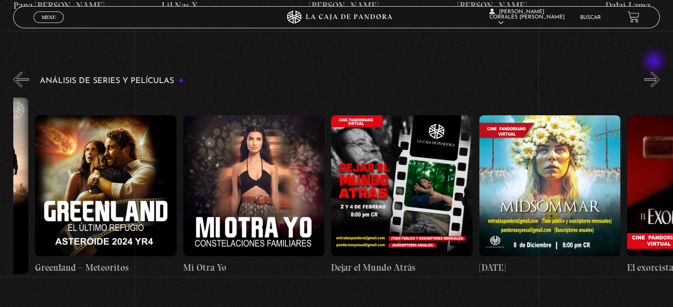
click at [655, 72] on button "»" at bounding box center [651, 79] width 15 height 15
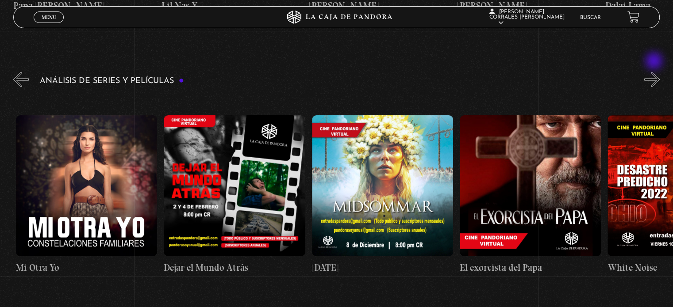
click at [655, 72] on button "»" at bounding box center [651, 79] width 15 height 15
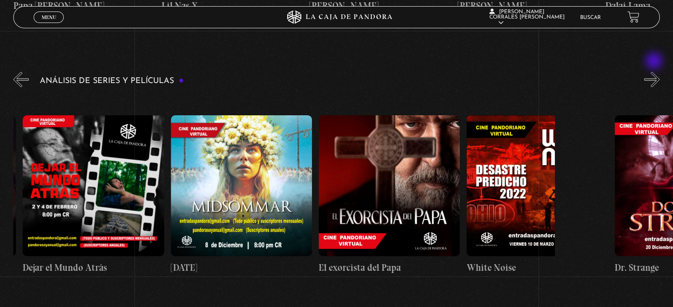
click at [655, 72] on button "»" at bounding box center [651, 79] width 15 height 15
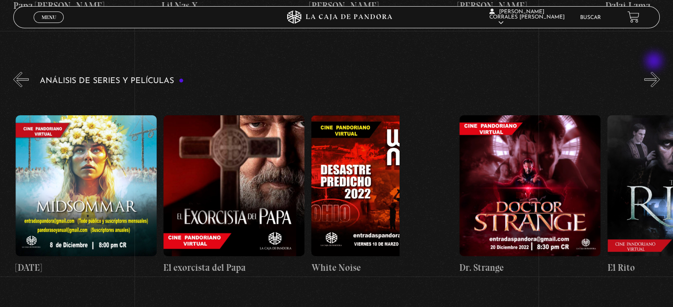
click at [655, 72] on button "»" at bounding box center [651, 79] width 15 height 15
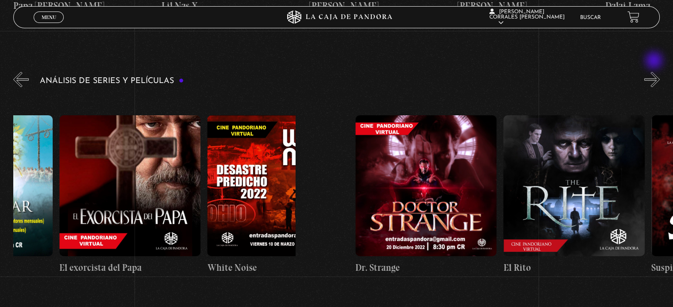
click at [655, 72] on button "»" at bounding box center [651, 79] width 15 height 15
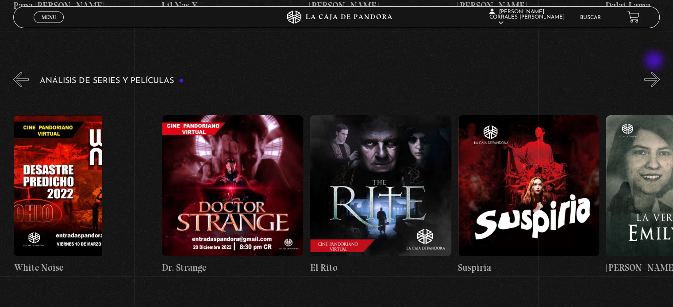
click at [655, 72] on button "»" at bounding box center [651, 79] width 15 height 15
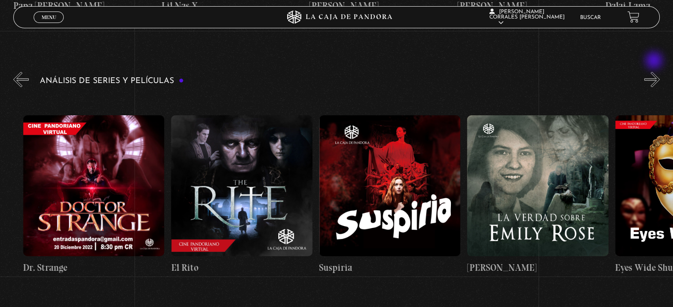
click at [655, 72] on button "»" at bounding box center [651, 79] width 15 height 15
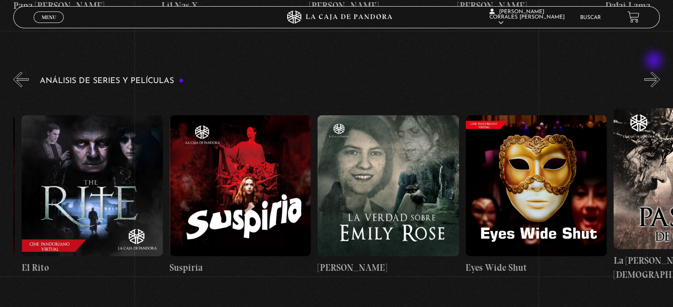
click at [655, 72] on button "»" at bounding box center [651, 79] width 15 height 15
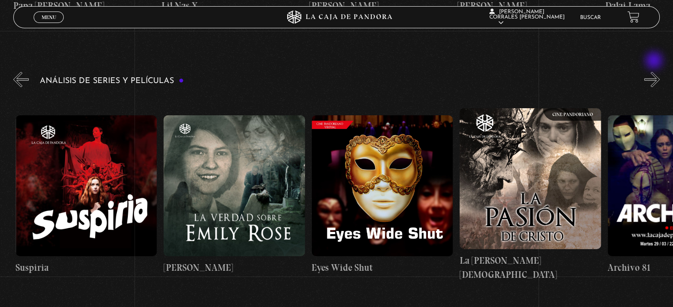
click at [655, 72] on button "»" at bounding box center [651, 79] width 15 height 15
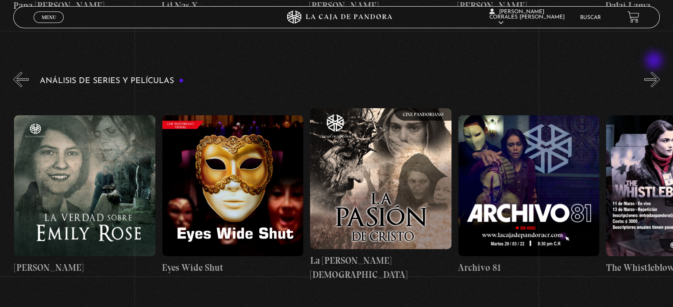
click at [655, 72] on button "»" at bounding box center [651, 79] width 15 height 15
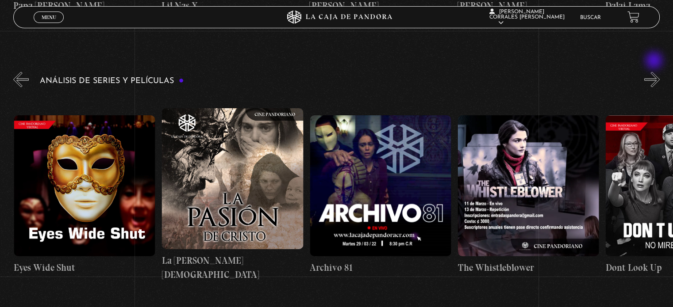
click at [655, 72] on button "»" at bounding box center [651, 79] width 15 height 15
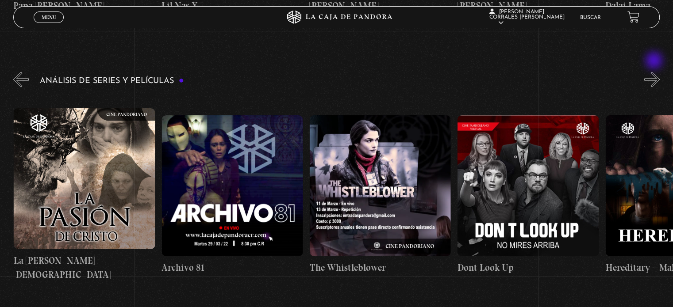
click at [655, 72] on button "»" at bounding box center [651, 79] width 15 height 15
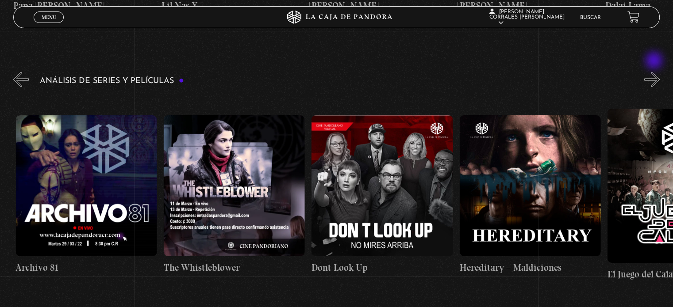
click at [655, 72] on button "»" at bounding box center [651, 79] width 15 height 15
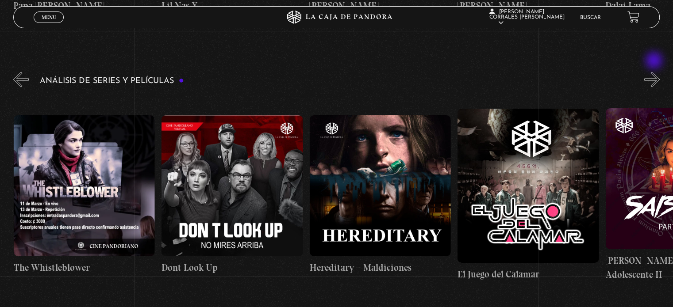
click at [655, 72] on button "»" at bounding box center [651, 79] width 15 height 15
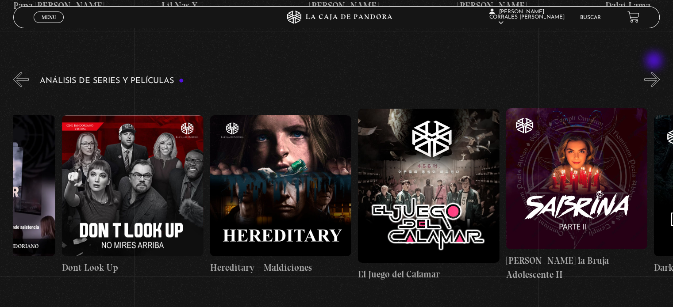
click at [655, 72] on button "»" at bounding box center [651, 79] width 15 height 15
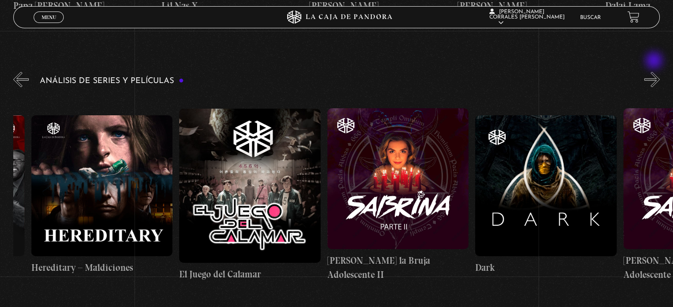
click at [655, 72] on button "»" at bounding box center [651, 79] width 15 height 15
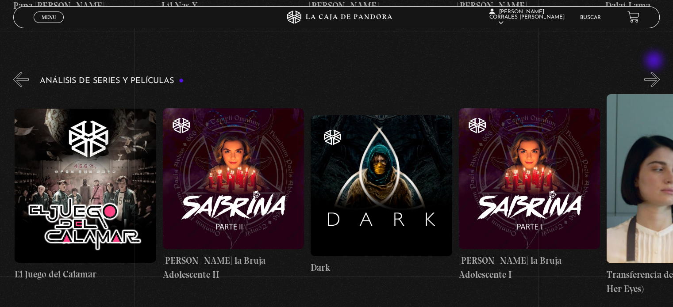
click at [655, 72] on button "»" at bounding box center [651, 79] width 15 height 15
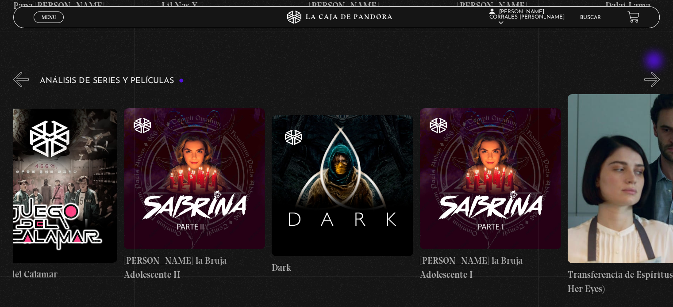
scroll to position [0, 2737]
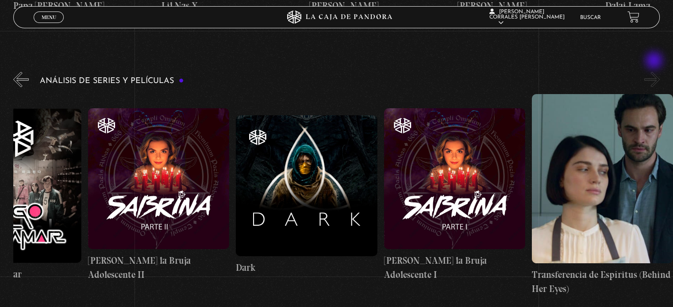
click at [655, 72] on button "»" at bounding box center [651, 79] width 15 height 15
click at [15, 72] on button "«" at bounding box center [20, 79] width 15 height 15
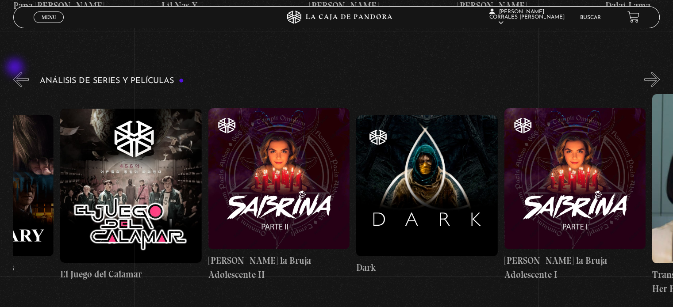
click at [16, 72] on button "«" at bounding box center [20, 79] width 15 height 15
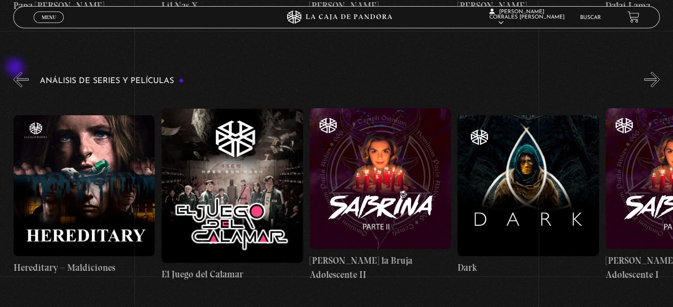
click at [16, 72] on button "«" at bounding box center [20, 79] width 15 height 15
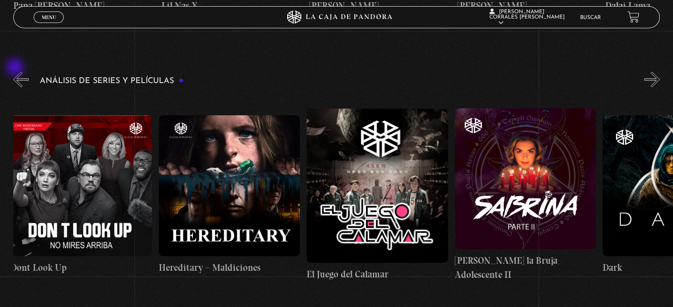
click at [16, 72] on button "«" at bounding box center [20, 79] width 15 height 15
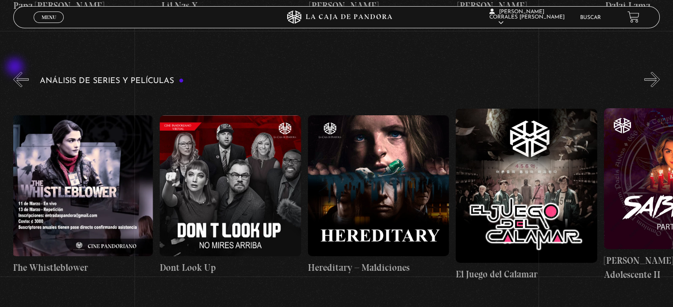
click at [16, 72] on button "«" at bounding box center [20, 79] width 15 height 15
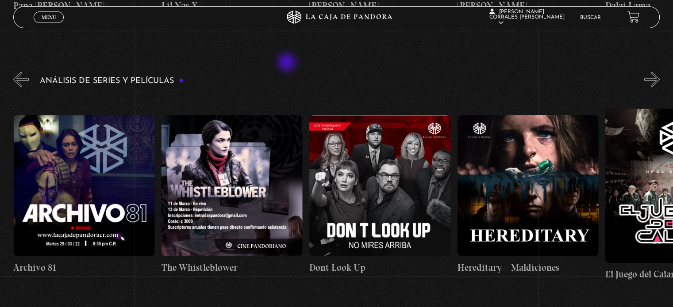
scroll to position [0, 2071]
click at [391, 158] on figure at bounding box center [379, 185] width 141 height 141
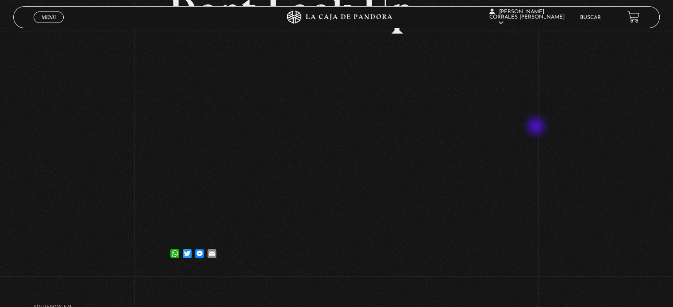
scroll to position [44, 0]
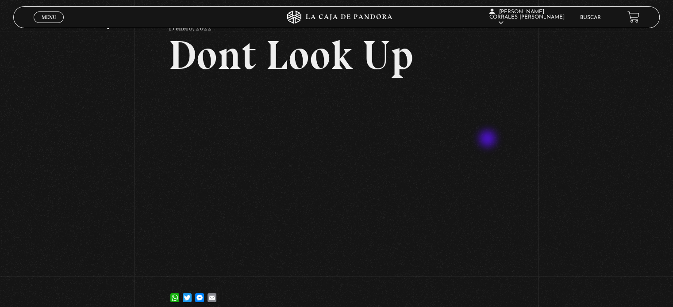
click at [646, 201] on div "Volver 13 enero, 2022 Dont Look Up WhatsApp Twitter Messenger Email" at bounding box center [336, 153] width 673 height 332
click at [572, 168] on div "Volver 13 enero, 2022 Dont Look Up WhatsApp Twitter Messenger Email" at bounding box center [336, 153] width 673 height 332
click at [565, 134] on div "Volver 13 enero, 2022 Dont Look Up WhatsApp Twitter Messenger Email" at bounding box center [336, 153] width 673 height 332
